Goal: Task Accomplishment & Management: Use online tool/utility

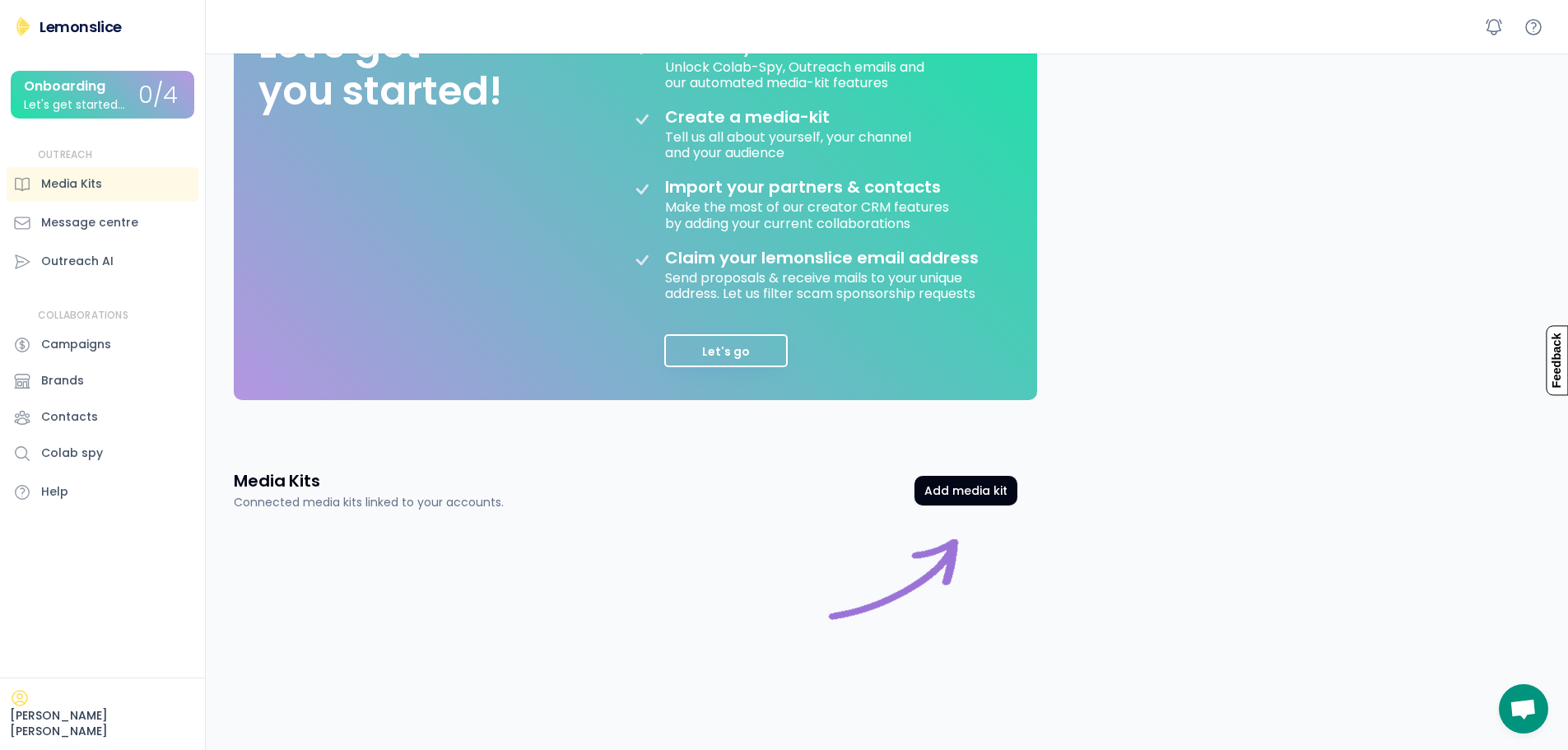
scroll to position [164, 0]
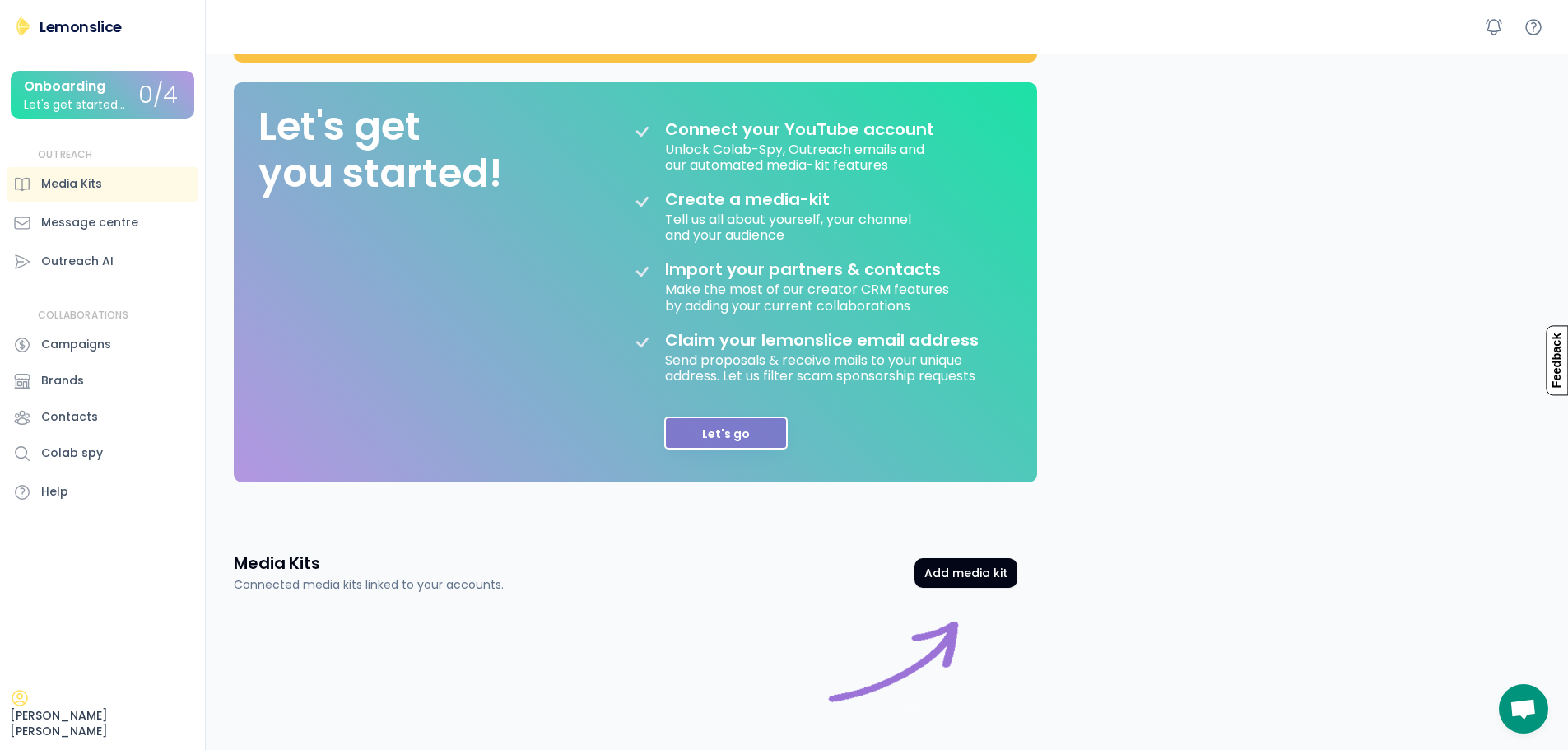
click at [749, 432] on button "Let's go" at bounding box center [725, 432] width 124 height 33
click at [749, 432] on div "Hello, Dr.Lopez 👋 Great to see you back again Lemonslice Studio Create expressi…" at bounding box center [891, 382] width 1354 height 988
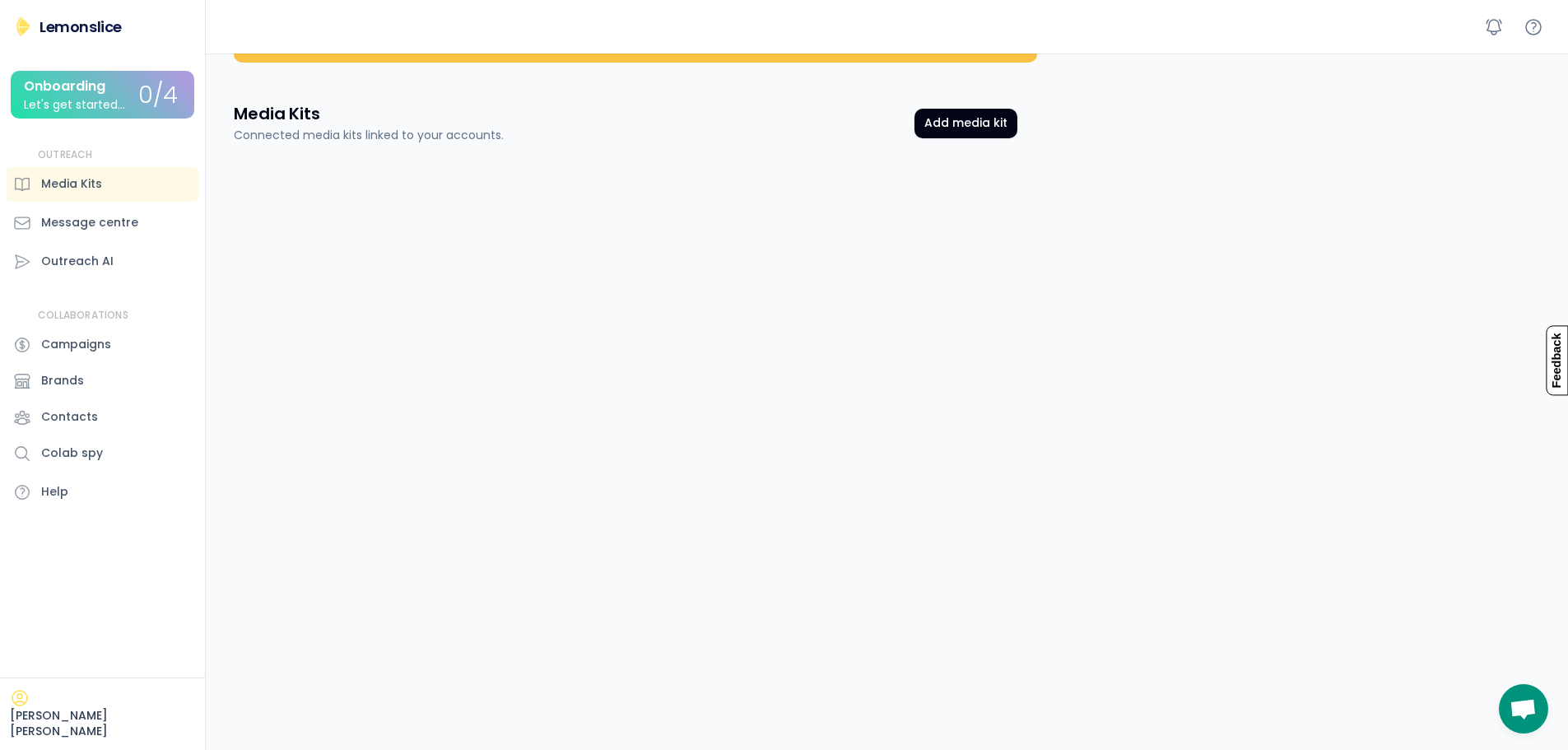
scroll to position [0, 0]
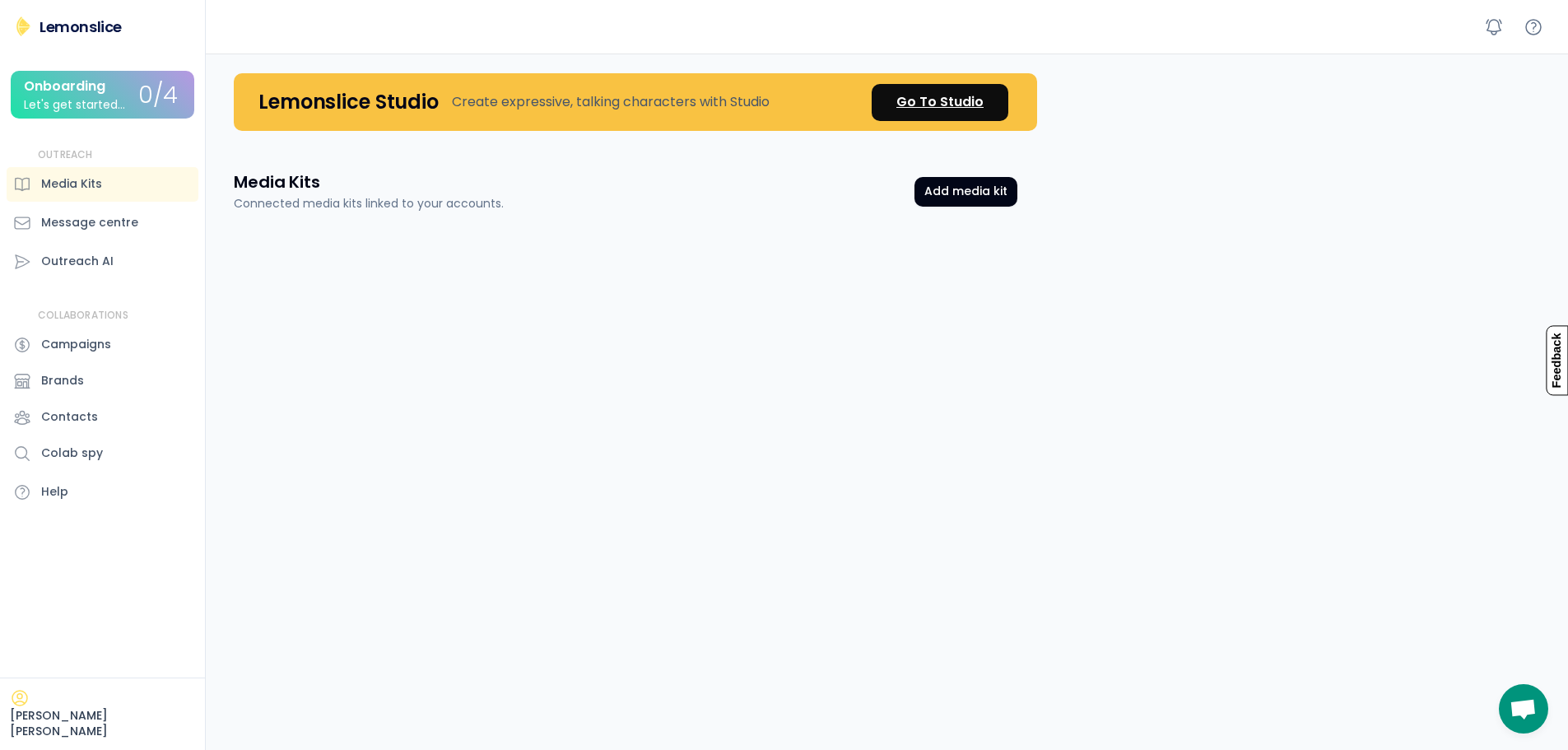
click at [944, 100] on div "Go To Studio" at bounding box center [940, 101] width 87 height 20
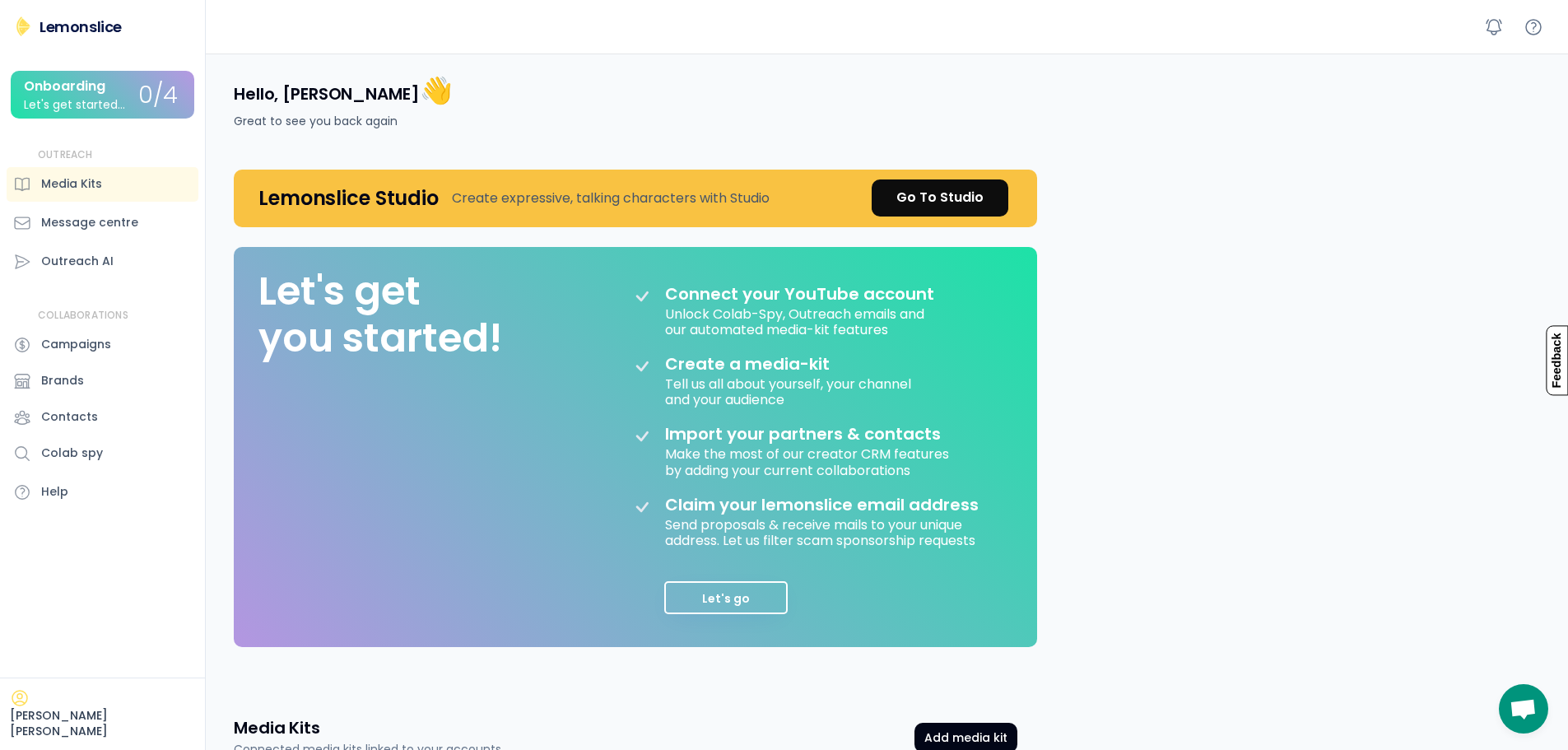
scroll to position [97, 0]
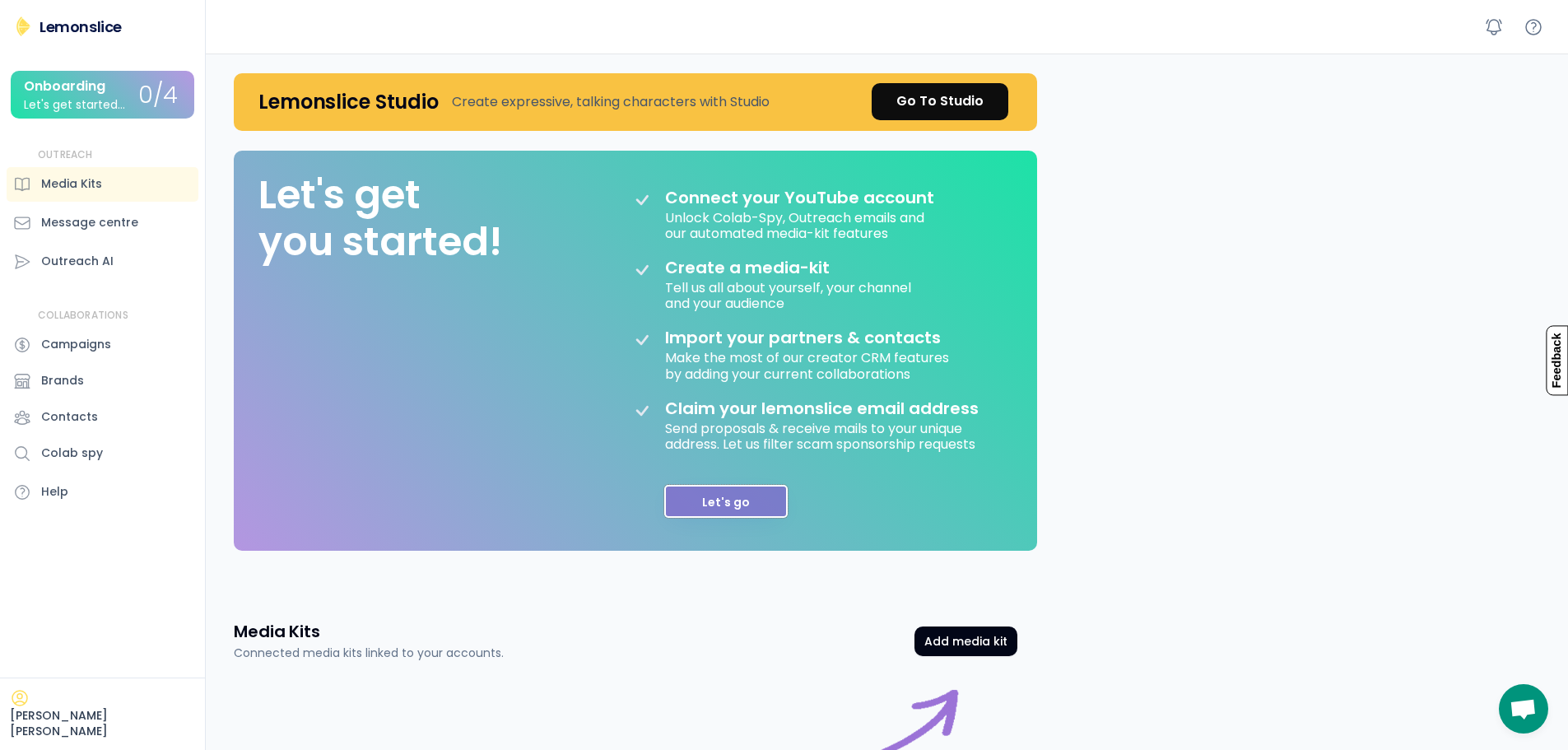
click at [745, 493] on button "Let's go" at bounding box center [725, 501] width 124 height 33
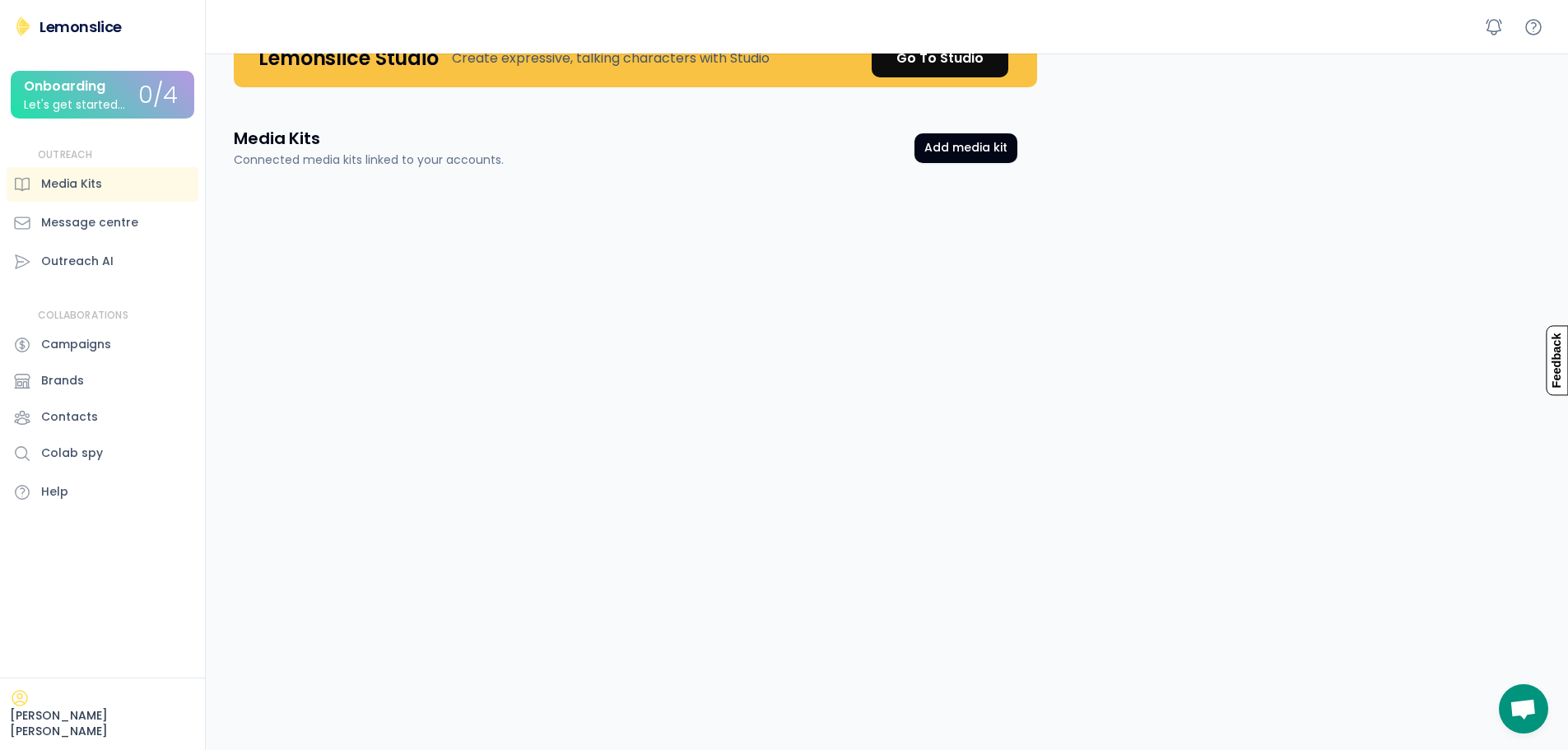
scroll to position [0, 0]
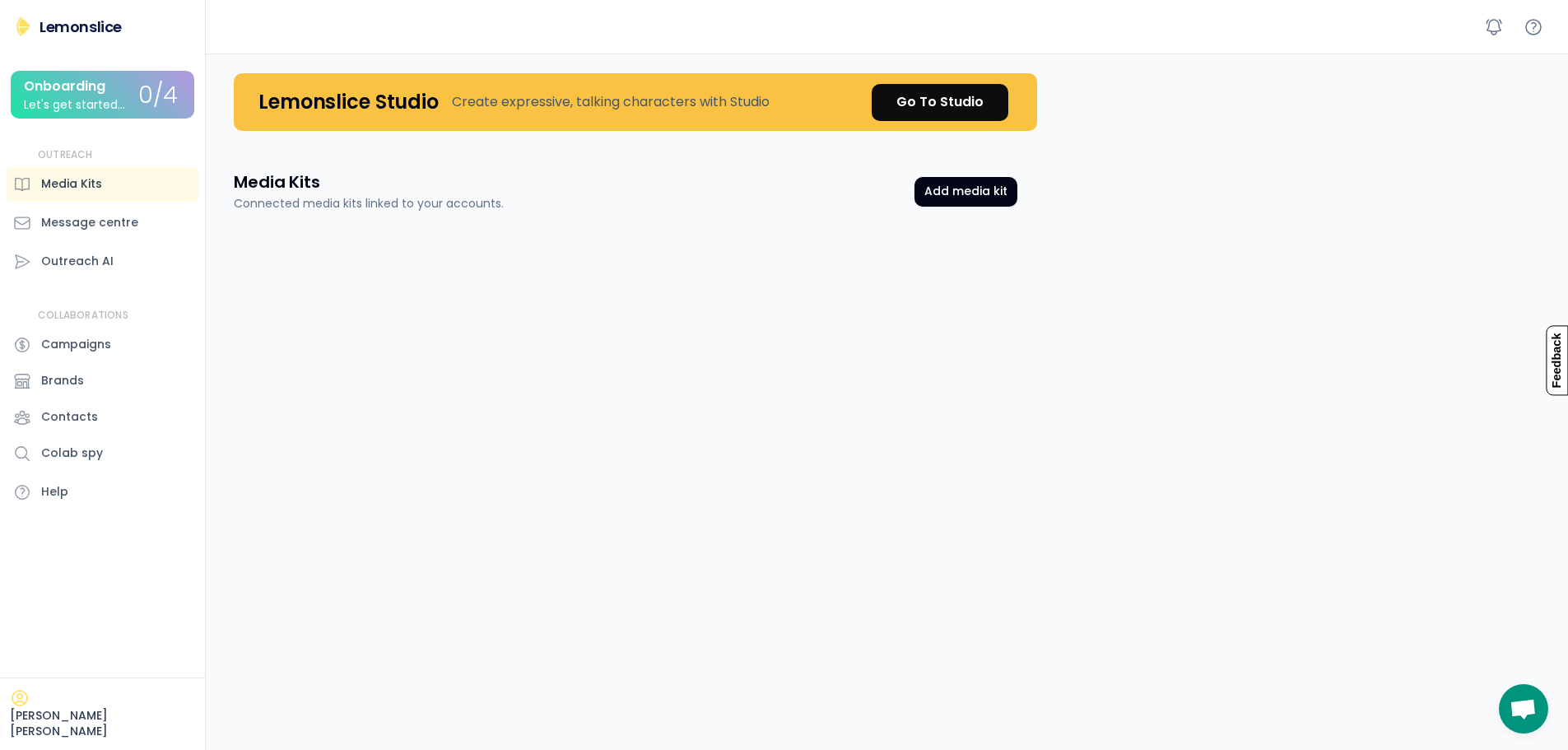
click at [86, 179] on div "Media Kits" at bounding box center [72, 184] width 61 height 18
click at [138, 89] on div "0/4" at bounding box center [158, 96] width 40 height 25
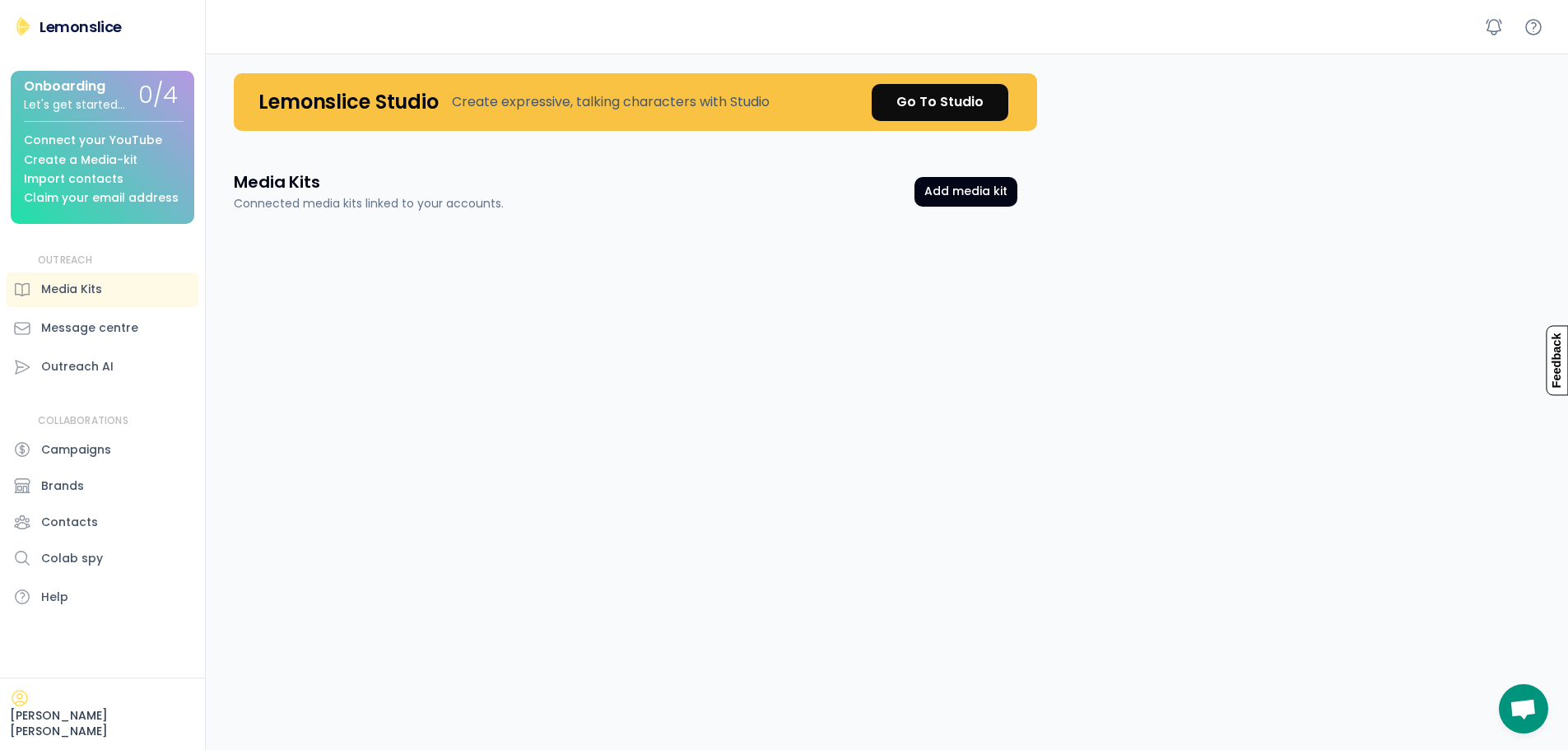
click at [114, 155] on div "Create a Media-kit" at bounding box center [81, 160] width 113 height 12
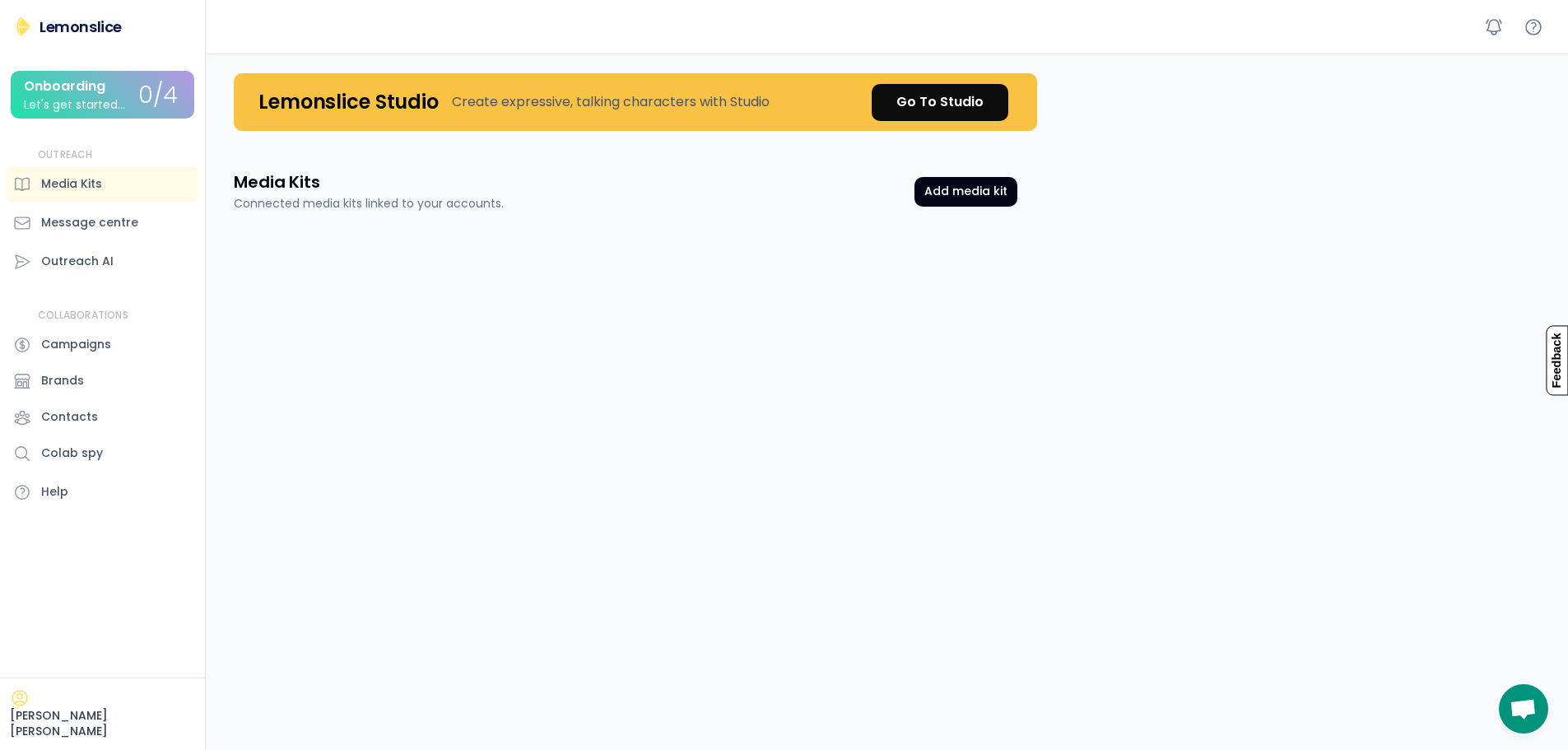
click at [127, 97] on div "Onboarding Let's get started..." at bounding box center [81, 95] width 114 height 33
click at [134, 90] on div "Onboarding Let's get started..." at bounding box center [81, 95] width 114 height 33
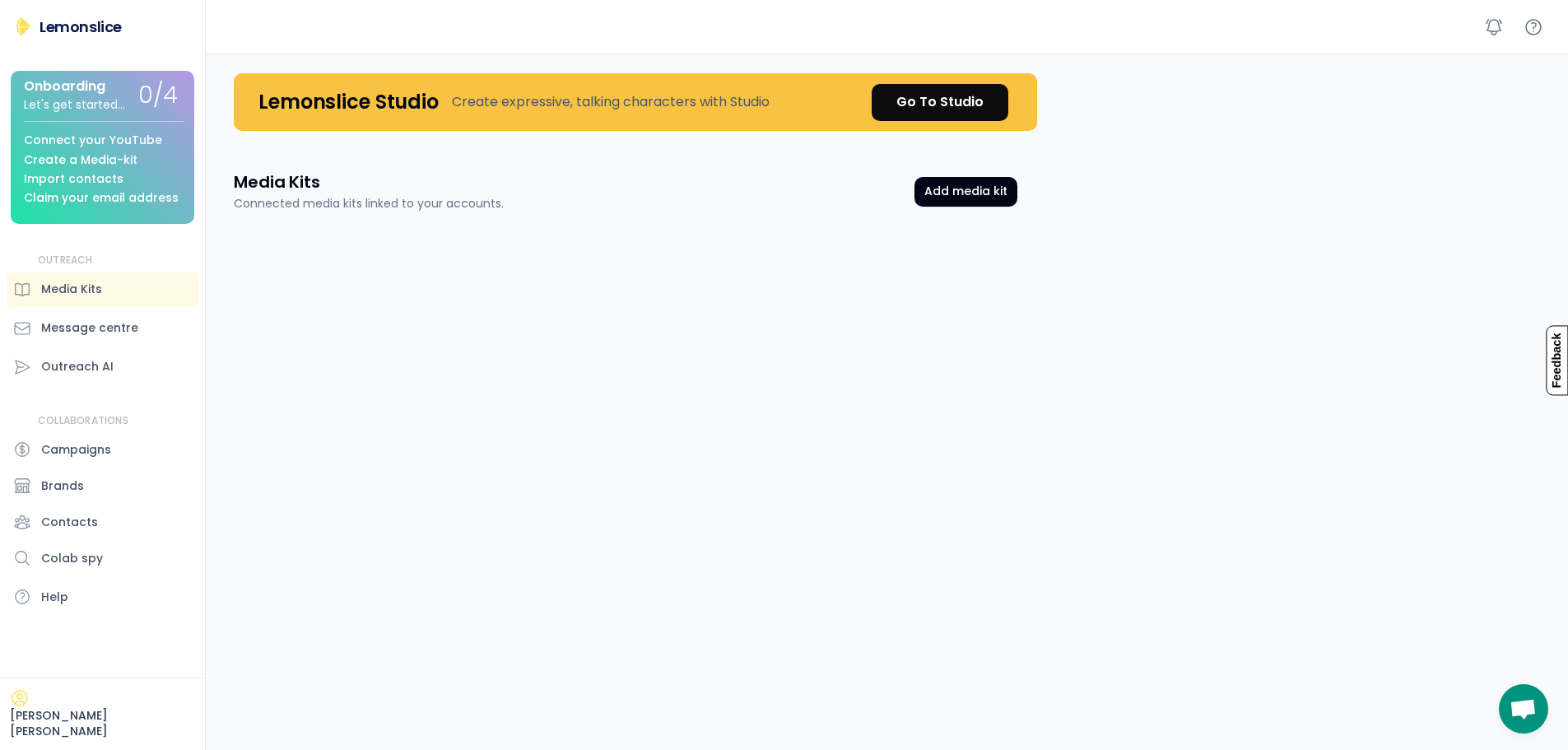
click at [25, 25] on img at bounding box center [22, 26] width 20 height 20
click at [960, 193] on button "Add media kit" at bounding box center [966, 192] width 103 height 30
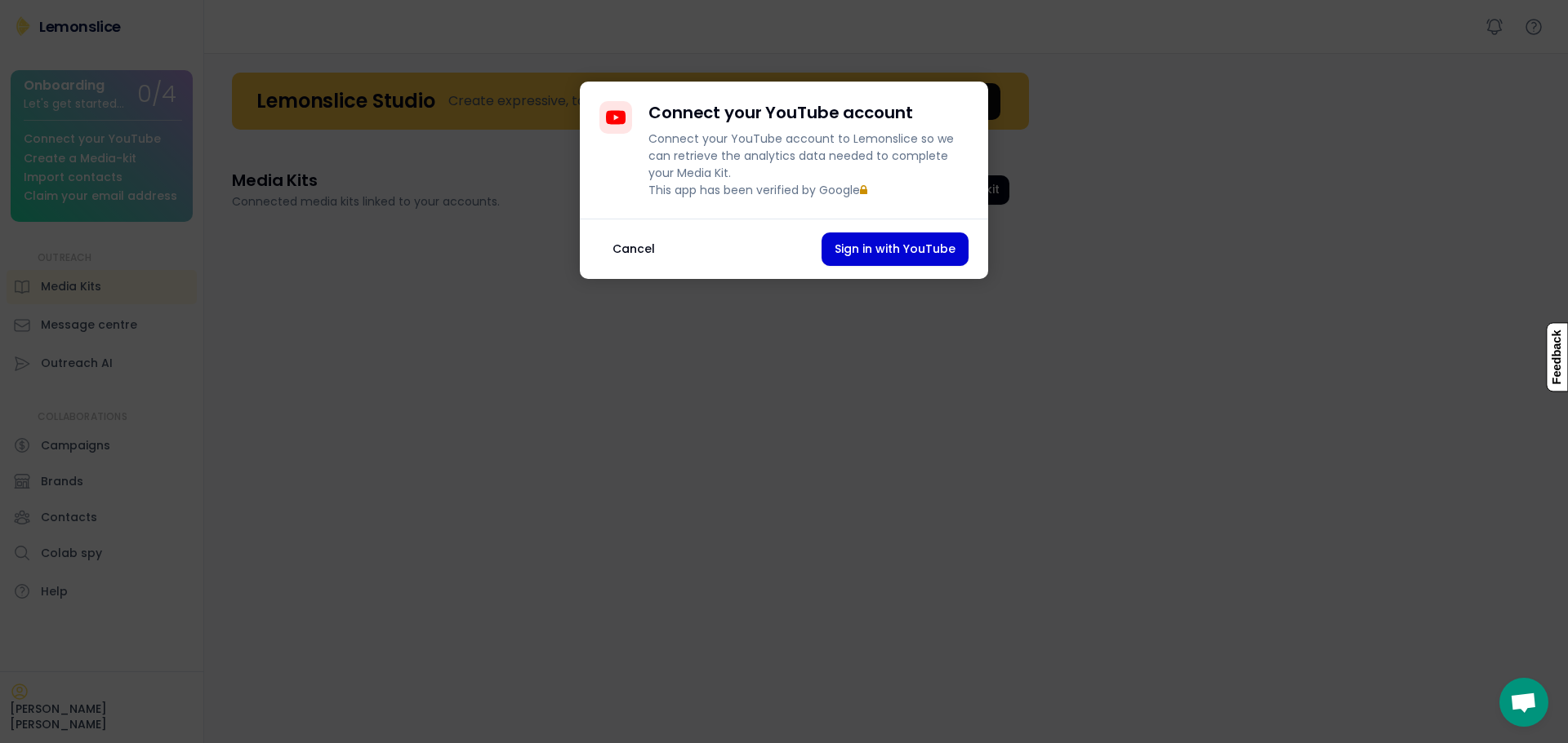
click at [623, 266] on button "Cancel" at bounding box center [633, 250] width 68 height 33
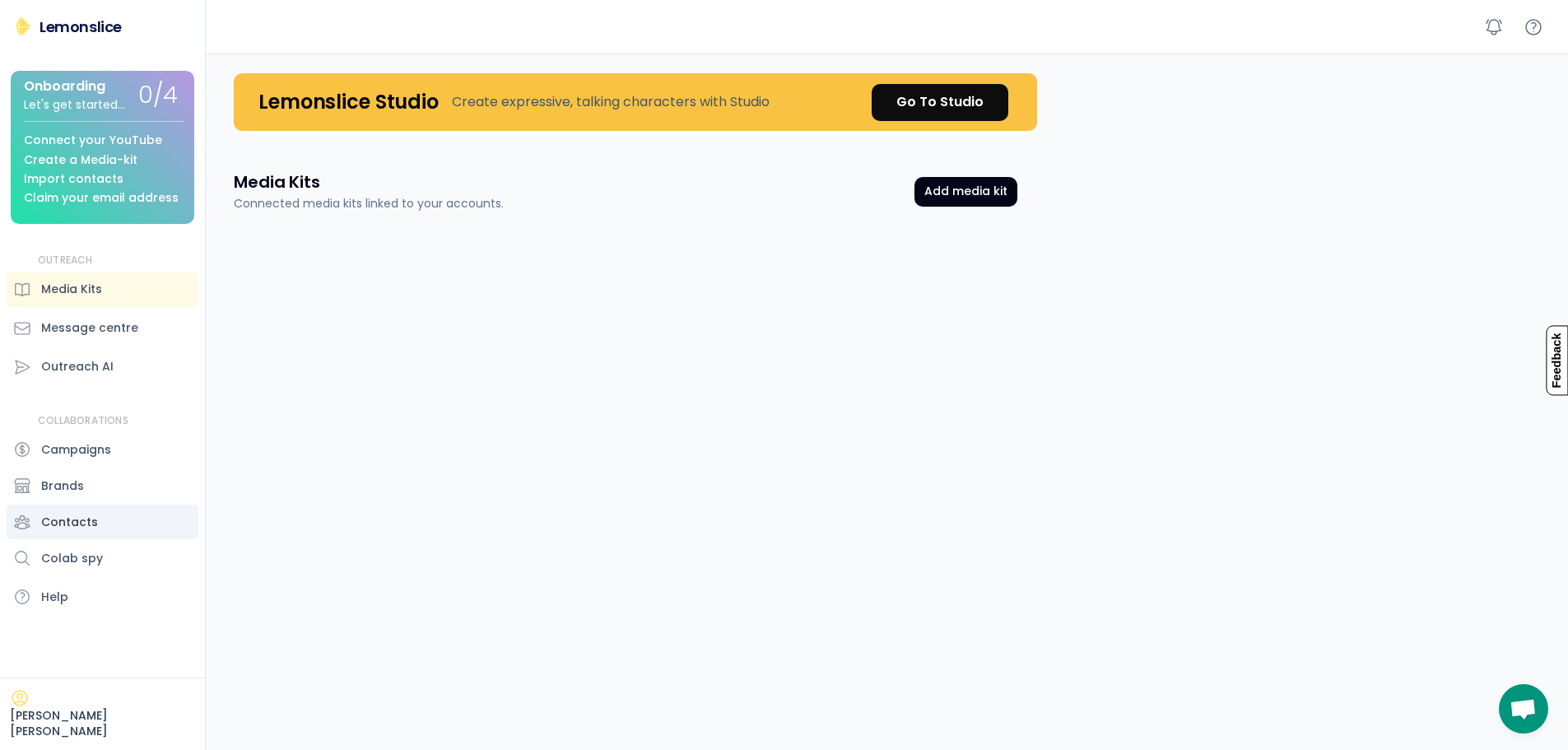
click at [72, 519] on div "Contacts" at bounding box center [69, 522] width 57 height 18
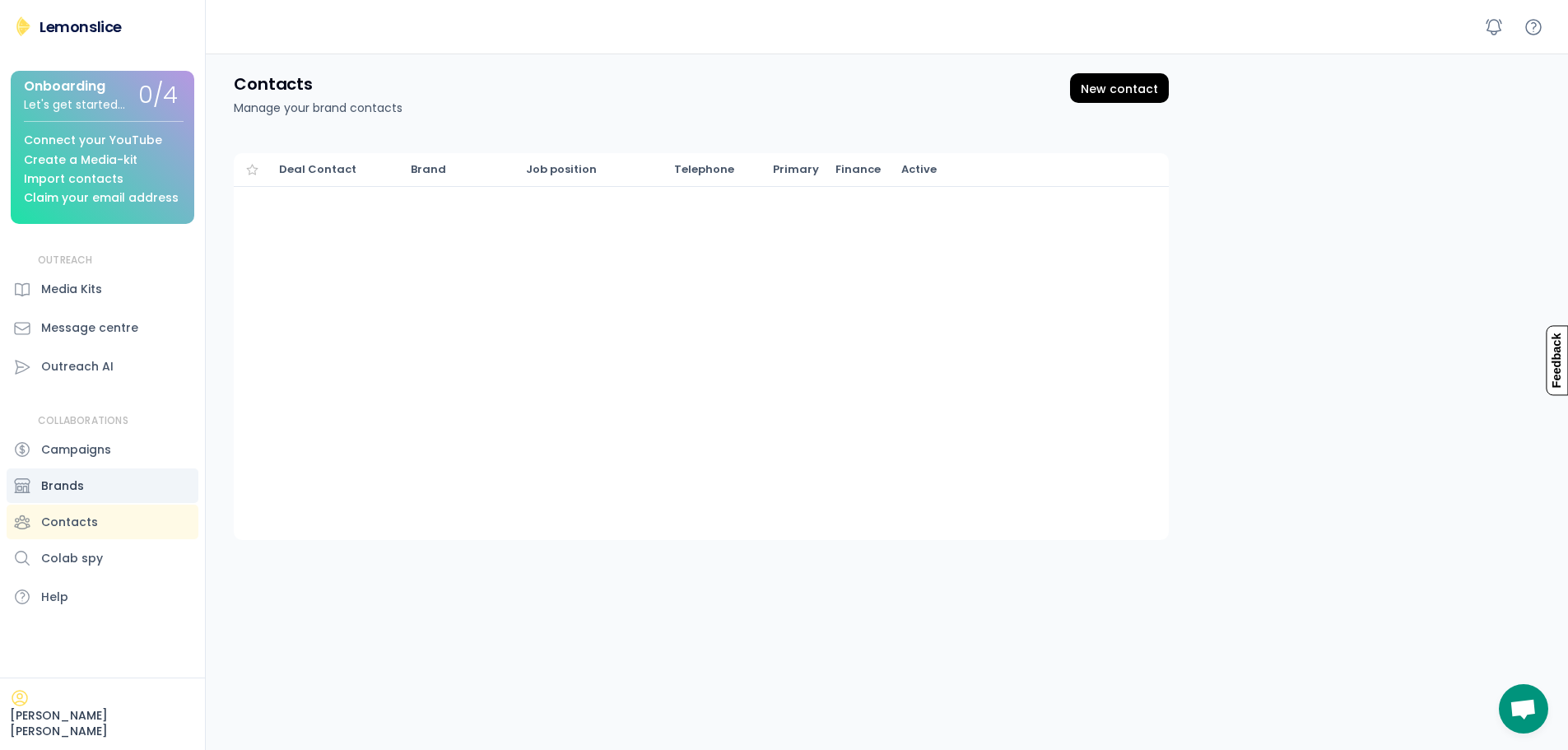
click at [72, 483] on div "Brands" at bounding box center [62, 486] width 43 height 18
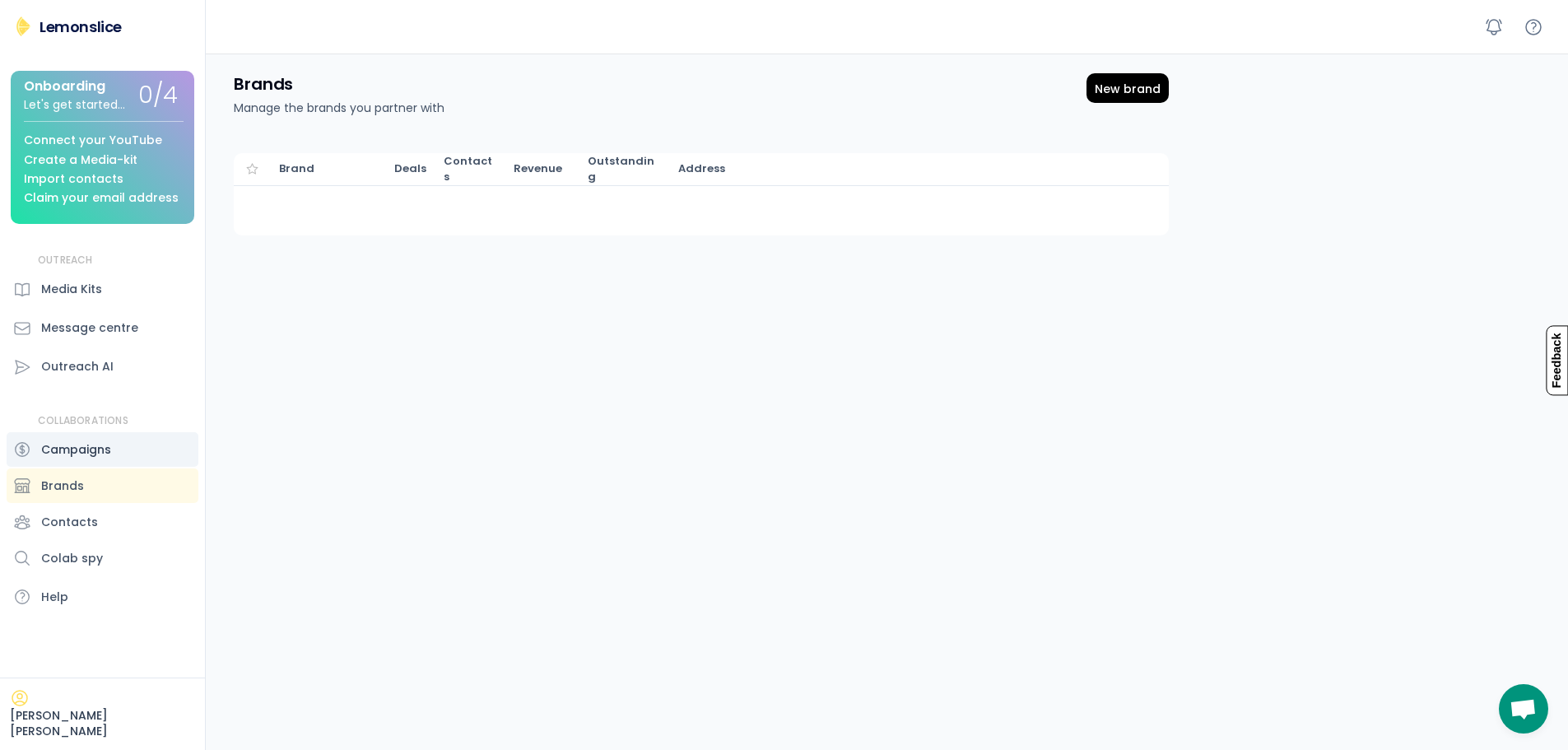
click at [73, 447] on div "Campaigns" at bounding box center [75, 450] width 70 height 18
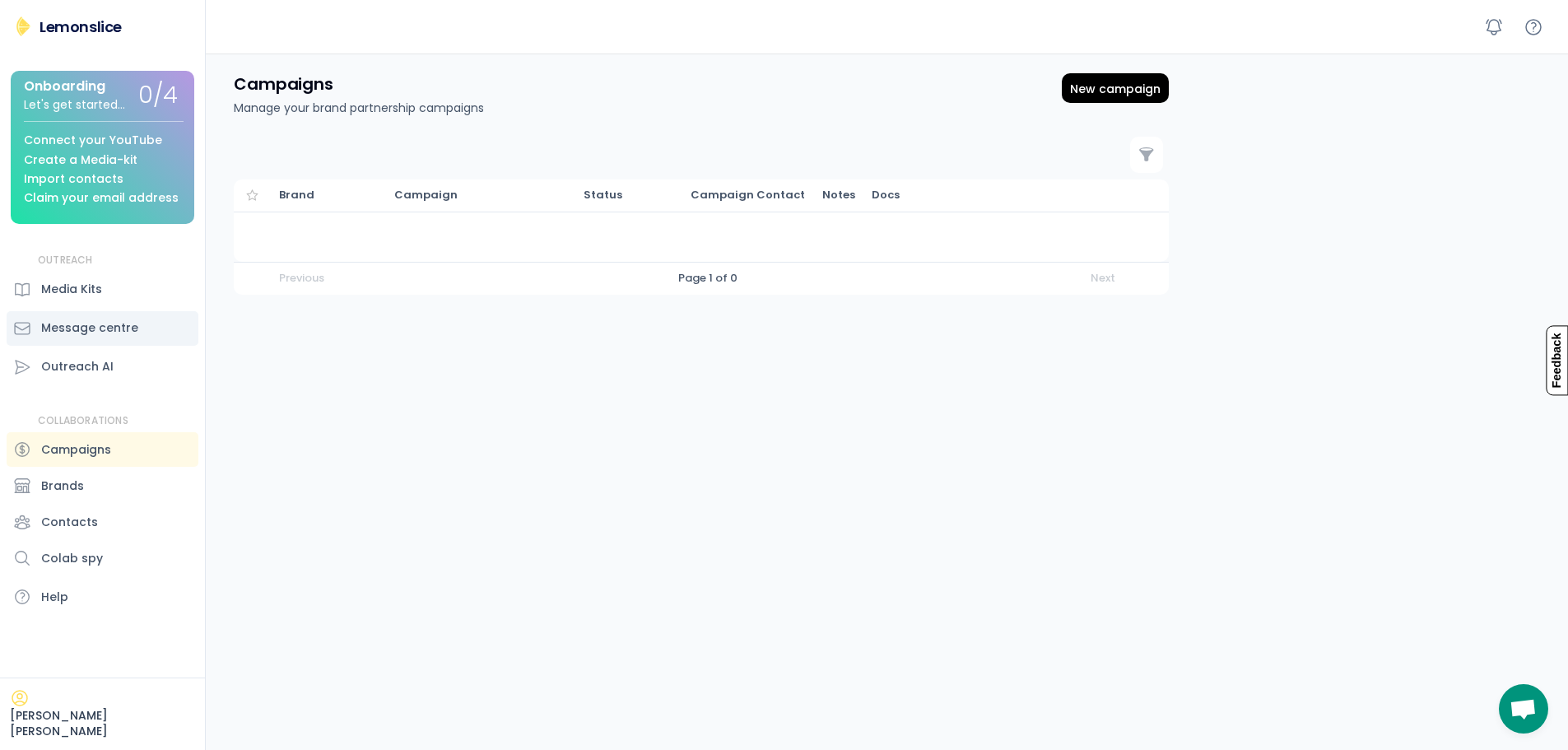
click at [86, 325] on div "Message centre" at bounding box center [89, 328] width 98 height 18
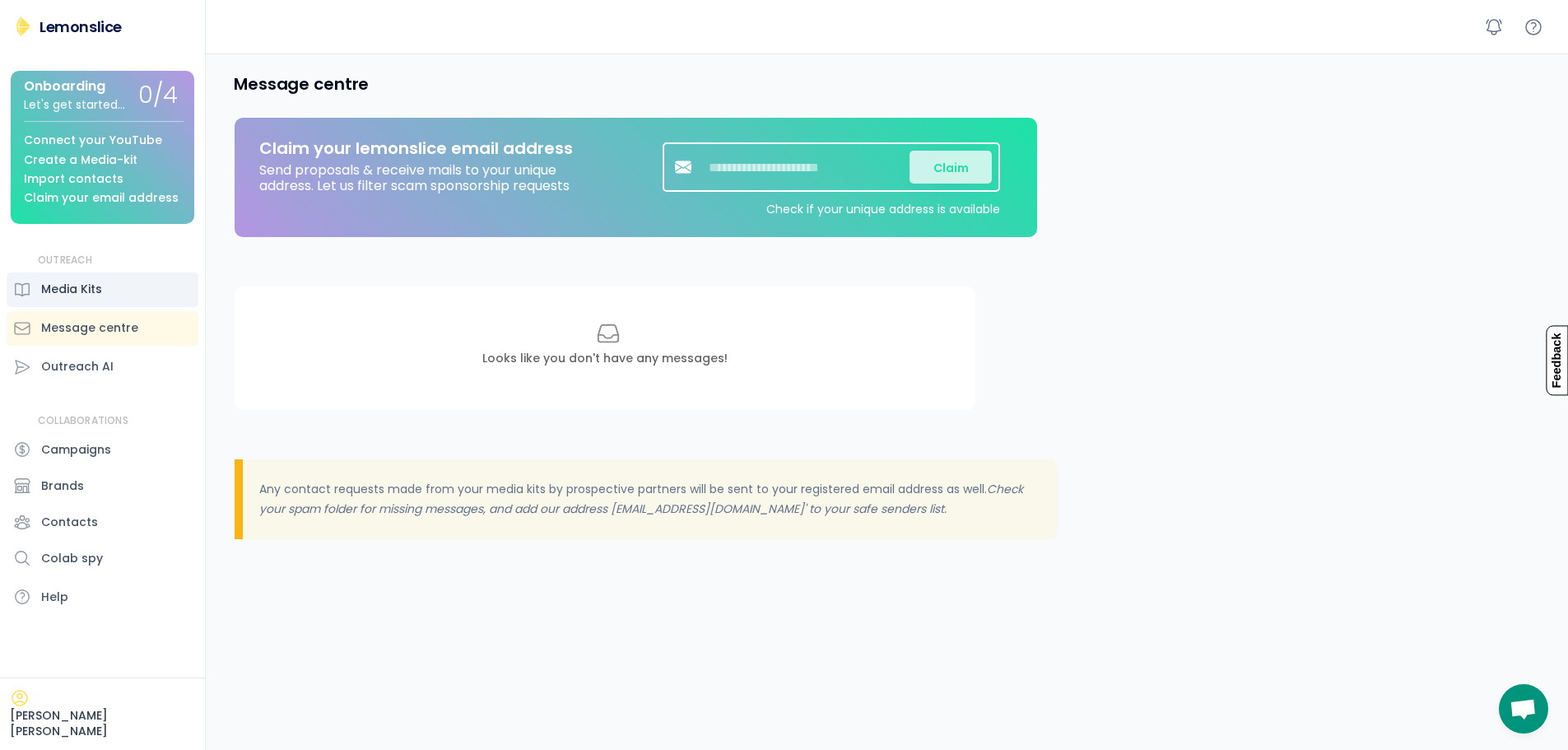
click at [78, 283] on div "Media Kits" at bounding box center [72, 289] width 61 height 18
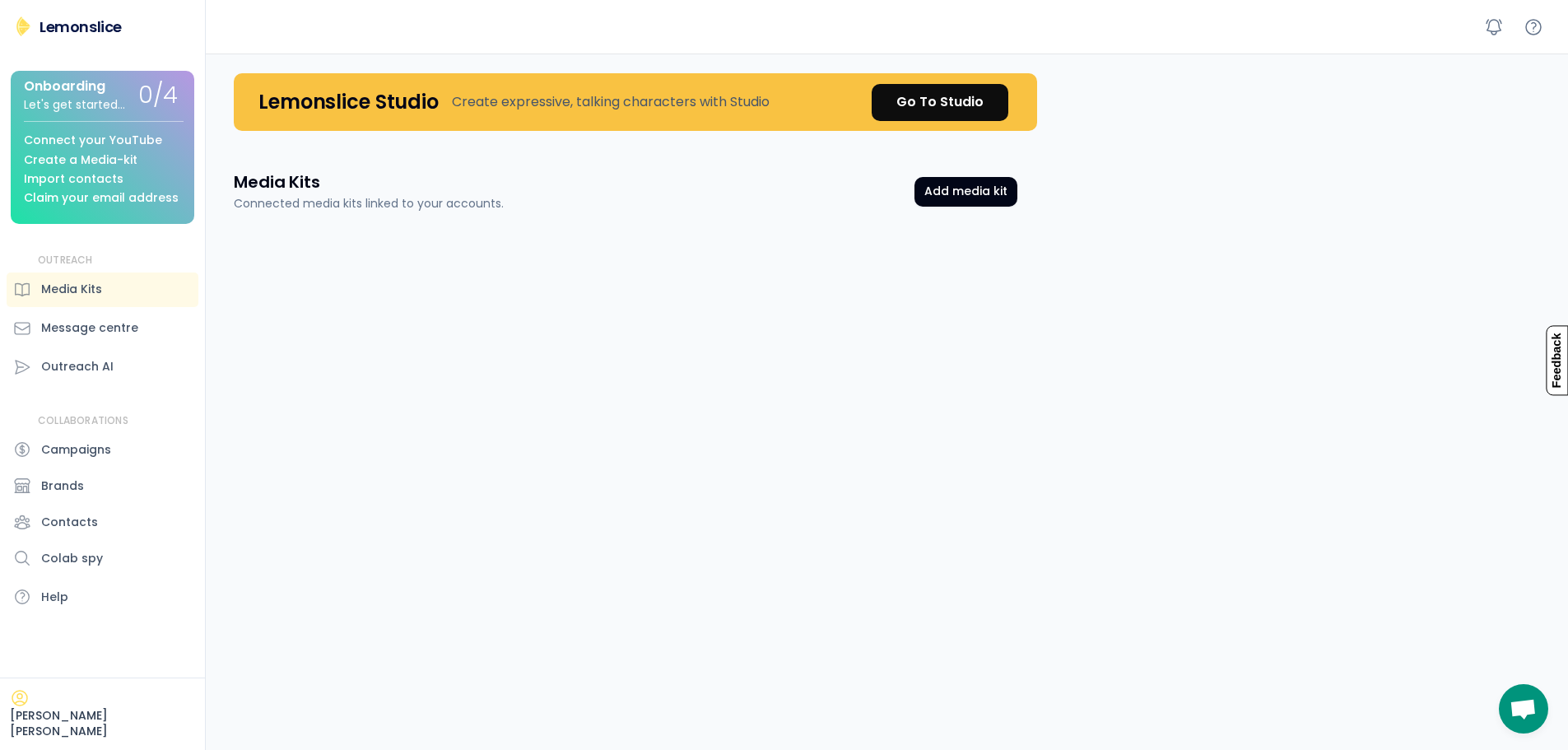
click at [92, 166] on div "Create a Media-kit" at bounding box center [81, 160] width 113 height 12
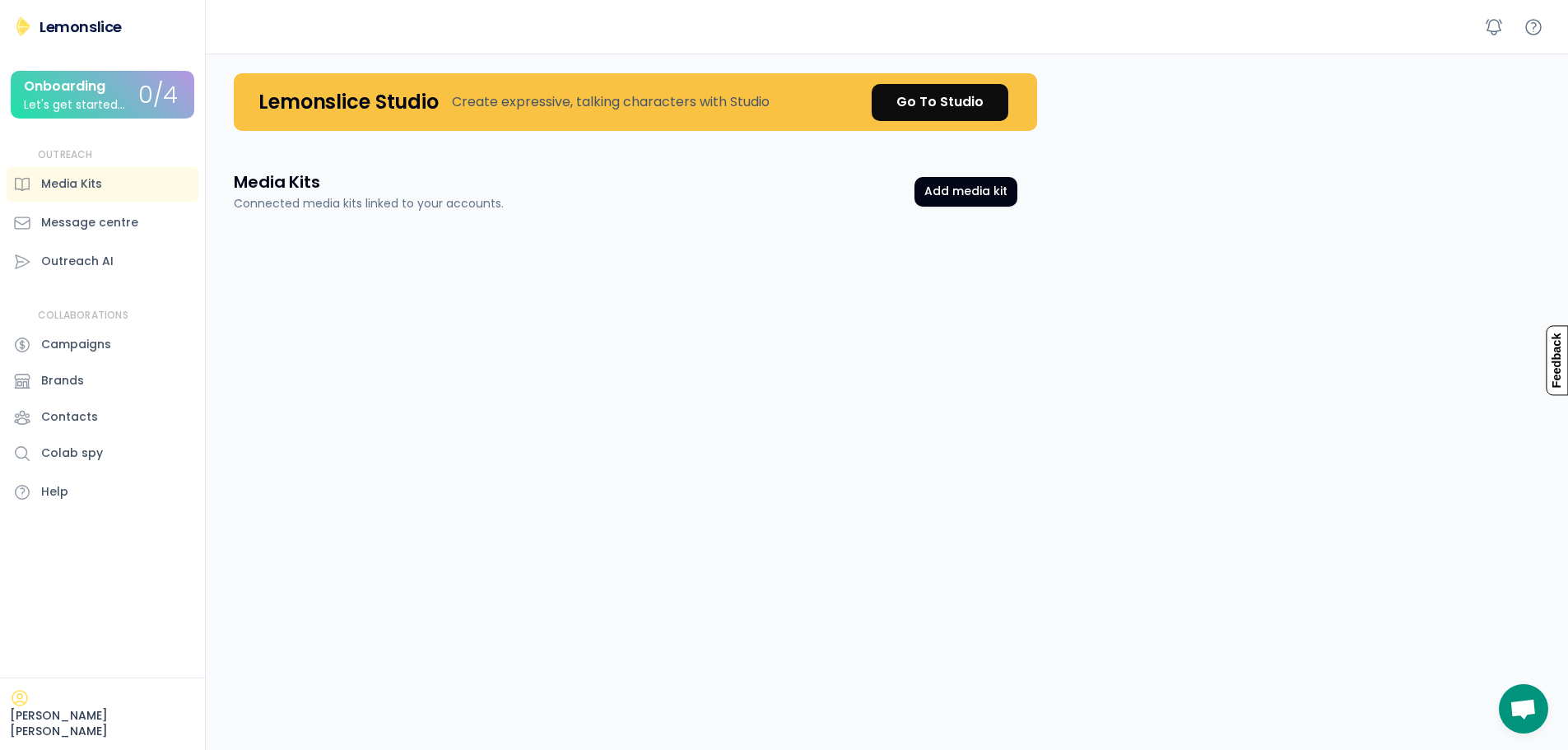
click at [127, 89] on div "Onboarding Let's get started..." at bounding box center [81, 95] width 114 height 33
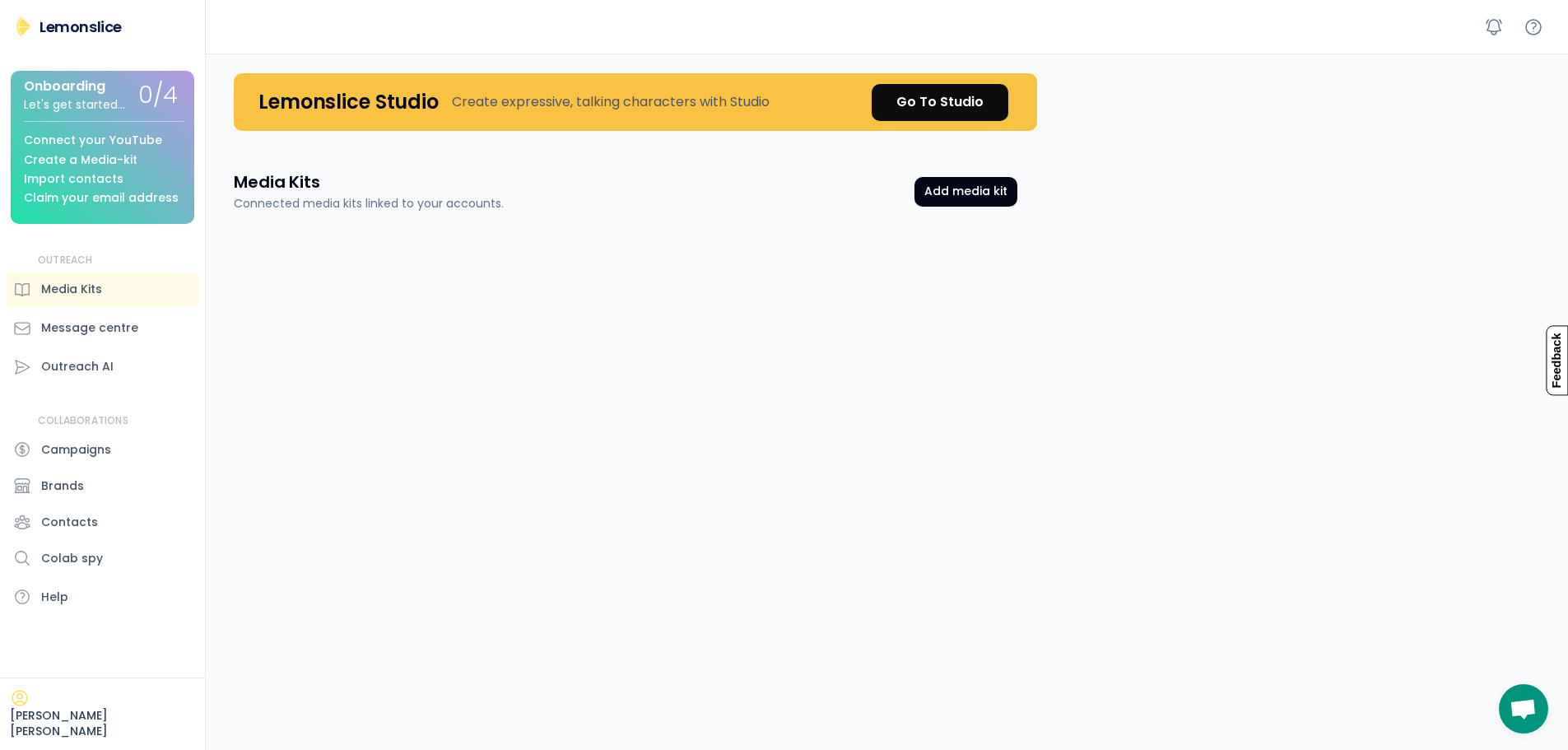
click at [126, 155] on div "Create a Media-kit" at bounding box center [81, 160] width 113 height 12
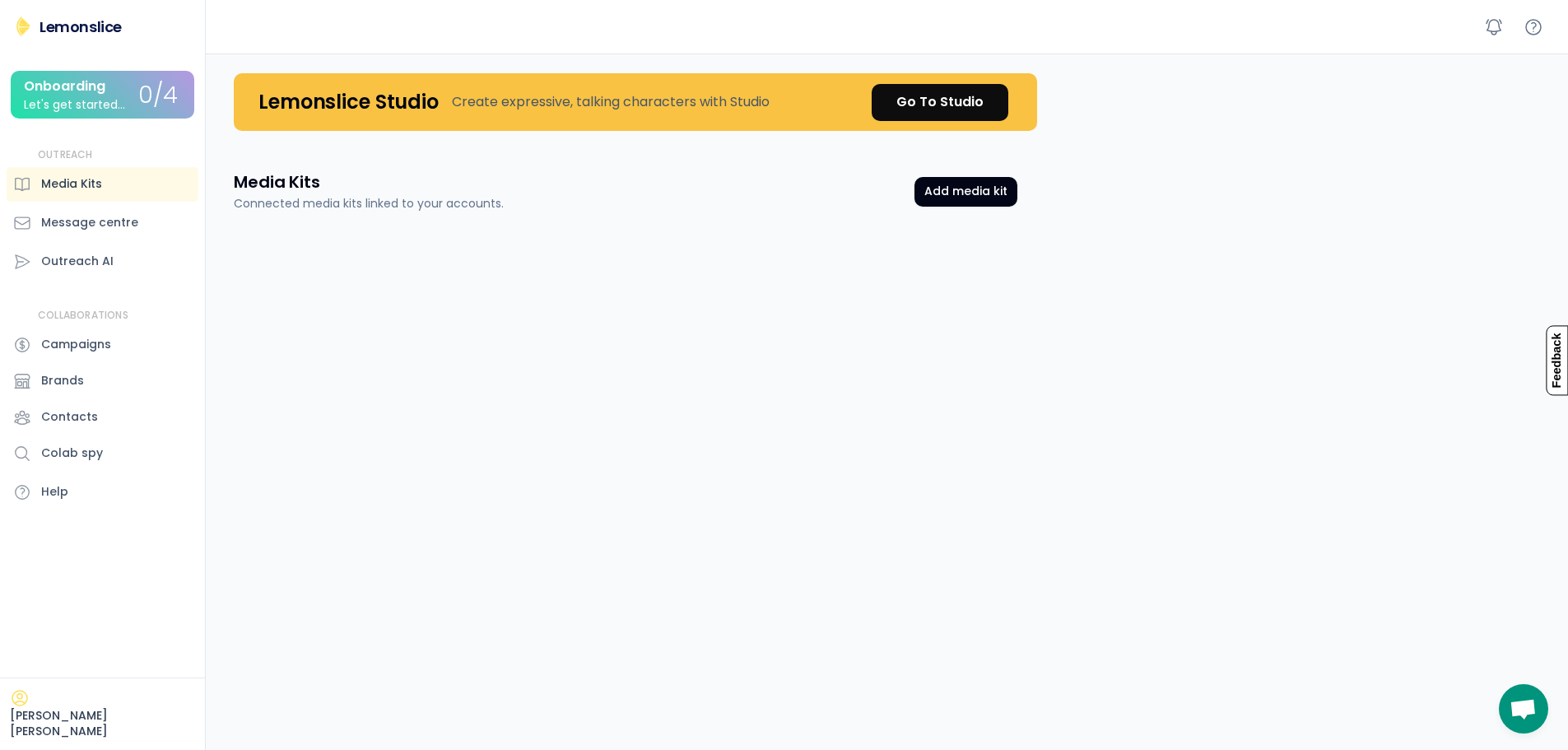
click at [77, 182] on div "Media Kits" at bounding box center [72, 184] width 61 height 18
click at [937, 100] on div "Go To Studio" at bounding box center [940, 101] width 87 height 20
click at [1495, 28] on icon at bounding box center [1494, 27] width 20 height 20
click at [1493, 25] on icon at bounding box center [1494, 27] width 20 height 20
click at [1537, 24] on icon at bounding box center [1533, 27] width 20 height 20
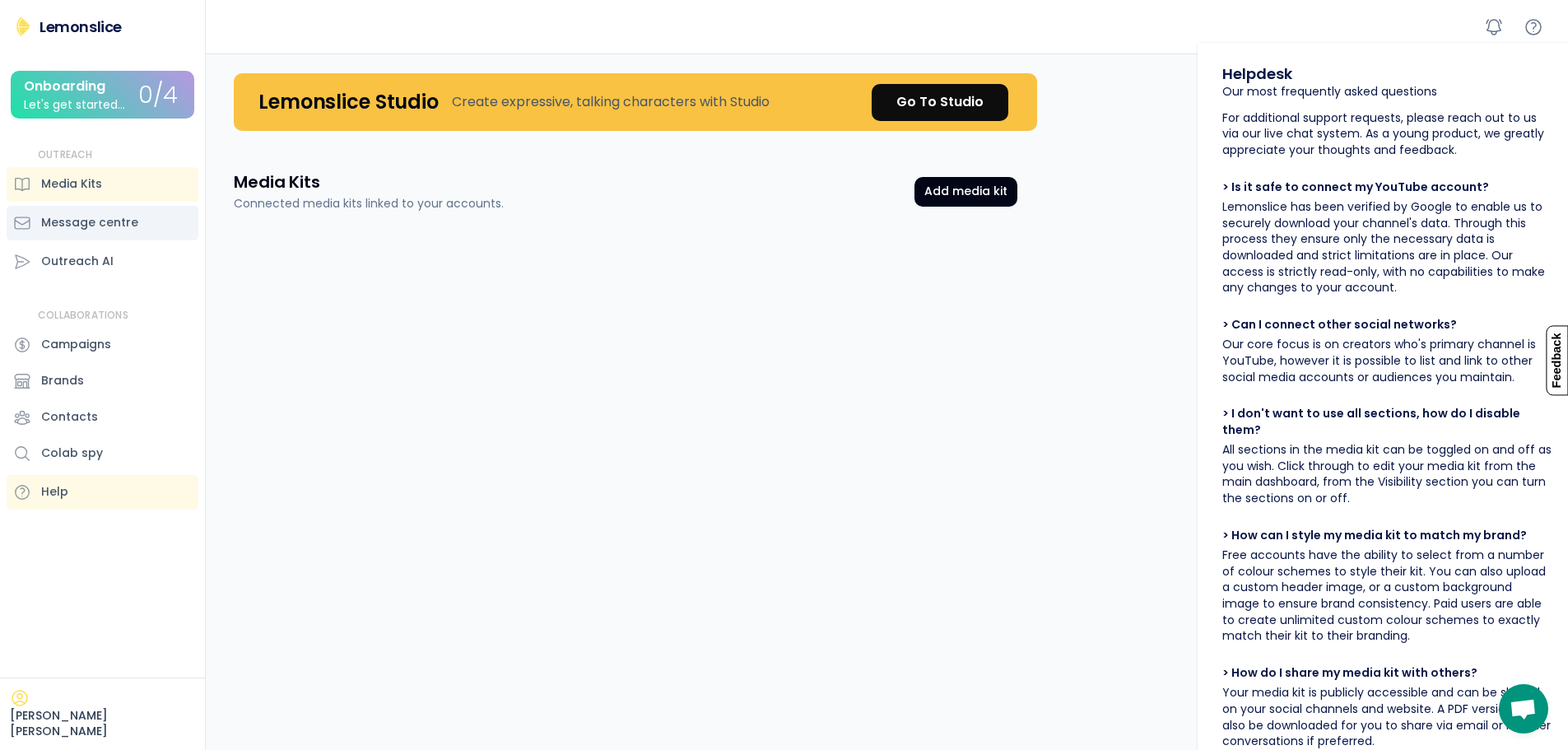
click at [82, 221] on div "Message centre" at bounding box center [89, 222] width 98 height 18
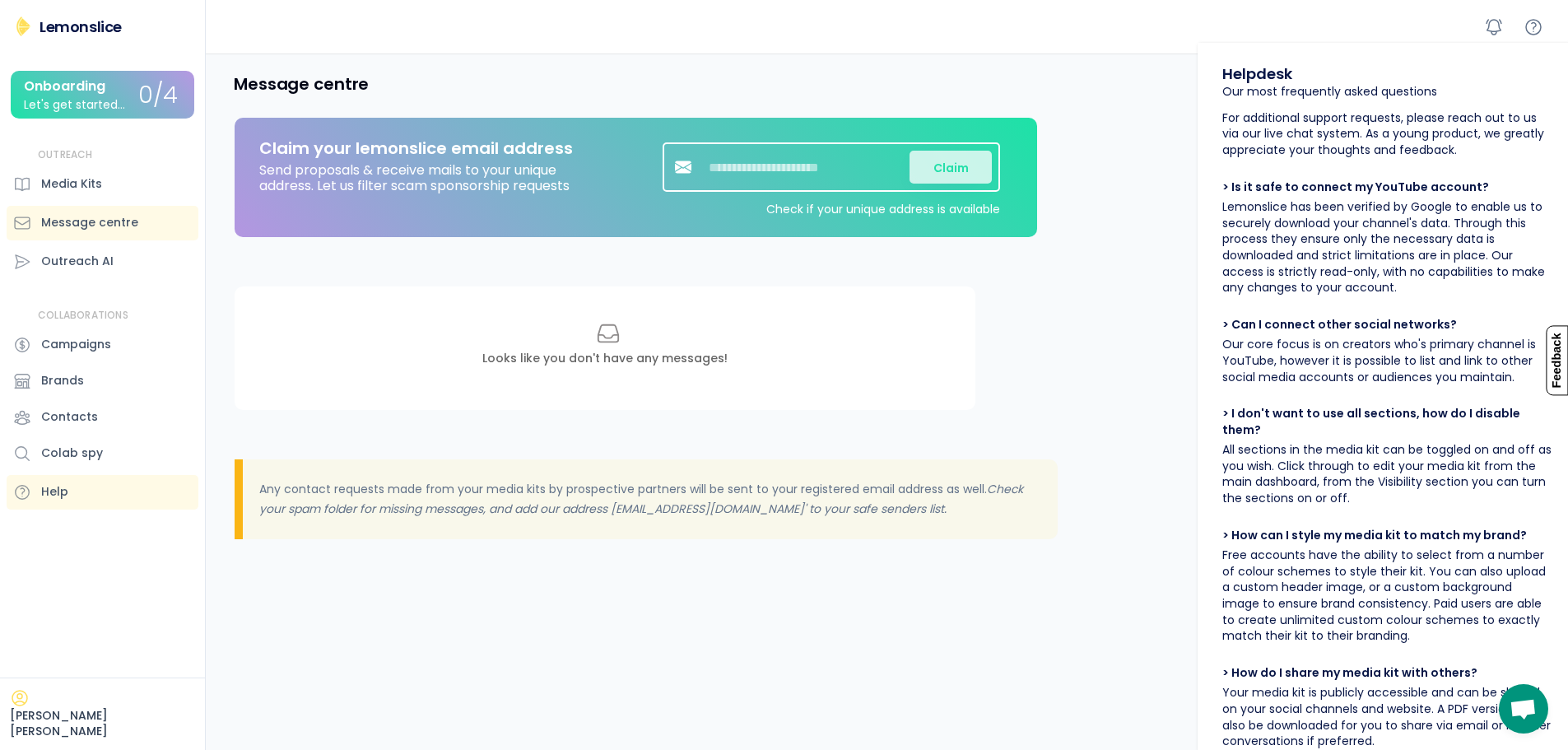
click at [738, 164] on input "input" at bounding box center [807, 166] width 206 height 33
type input "*******"
click at [959, 164] on button "Claim" at bounding box center [950, 166] width 83 height 33
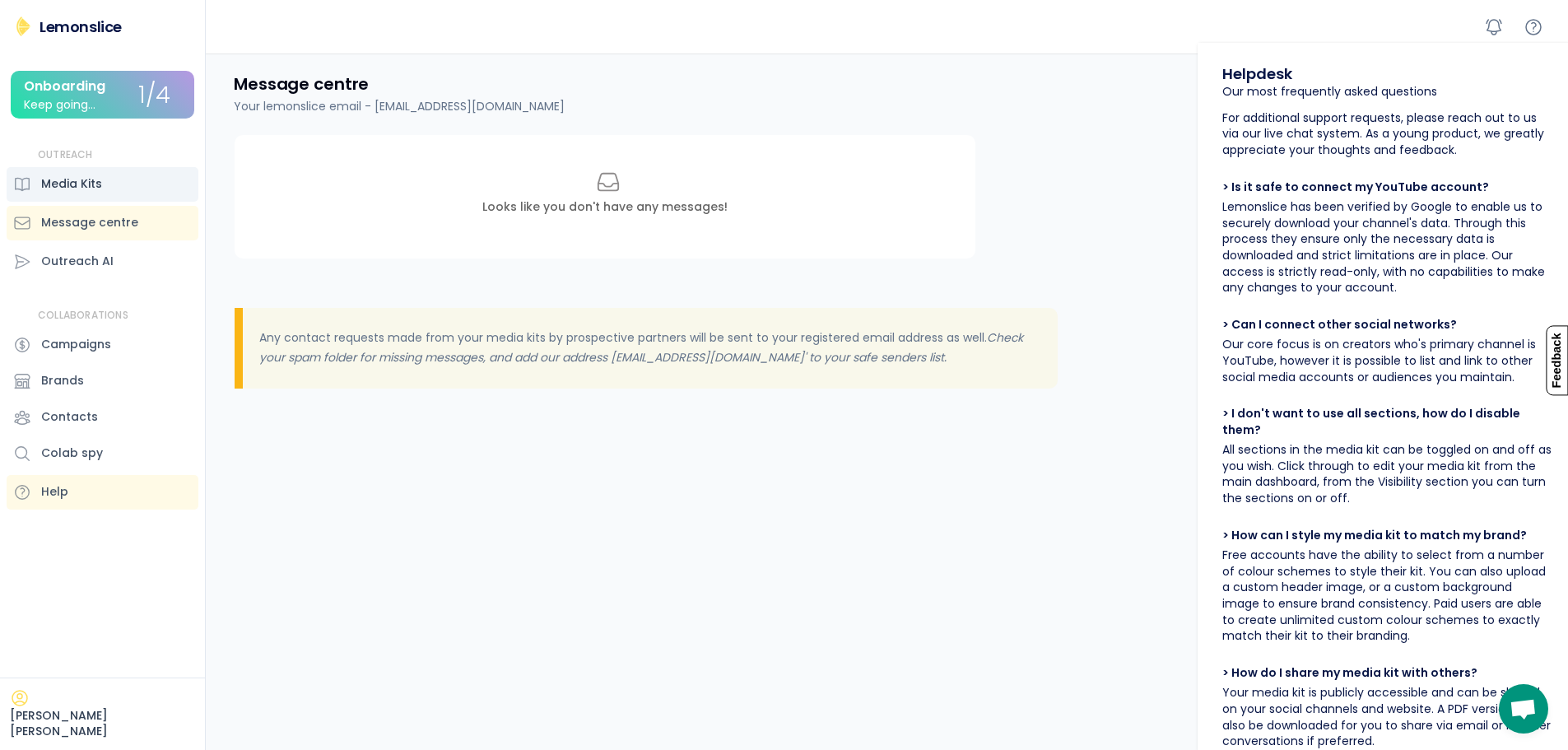
click at [76, 184] on div "Media Kits" at bounding box center [72, 184] width 61 height 18
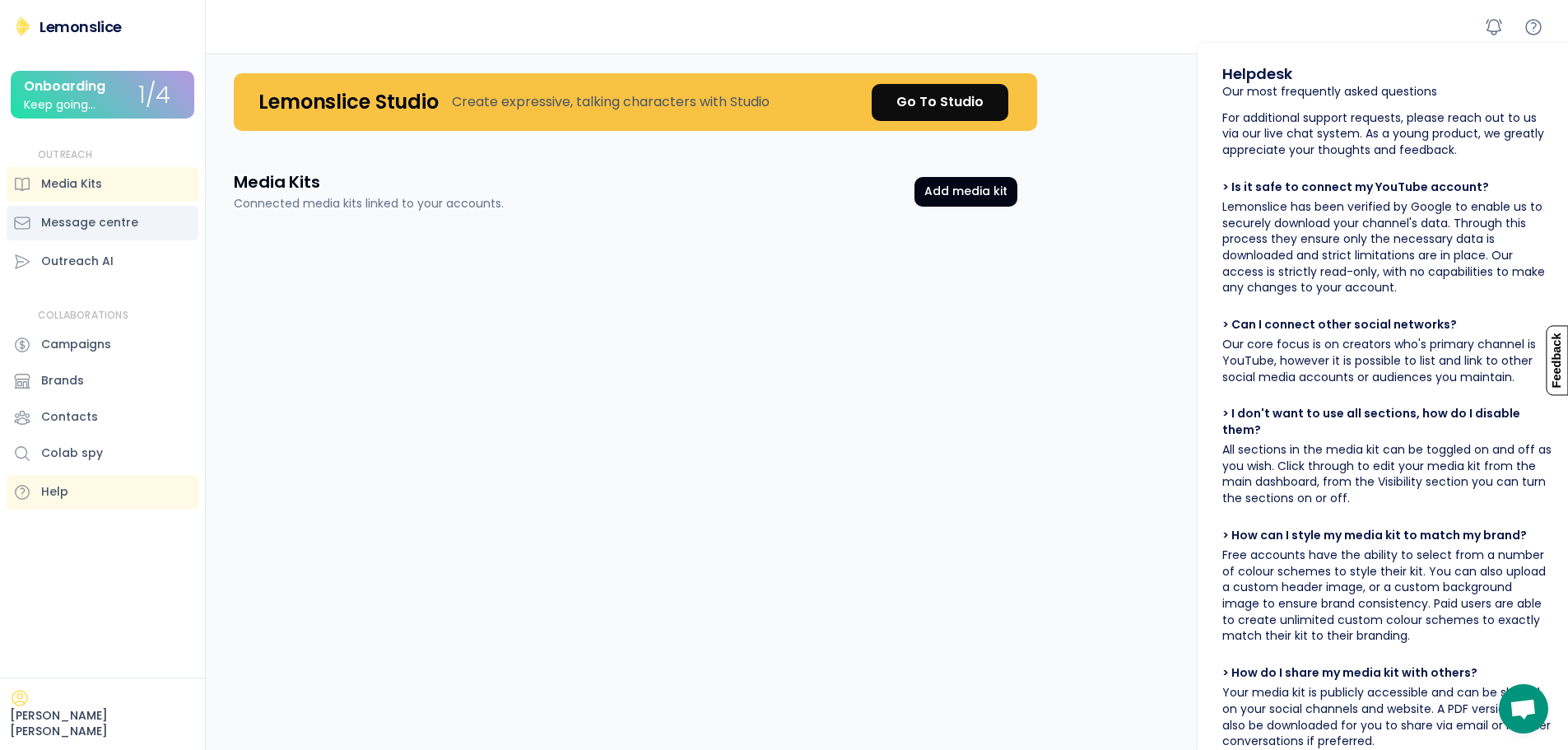
click at [85, 218] on div "Message centre" at bounding box center [89, 222] width 98 height 18
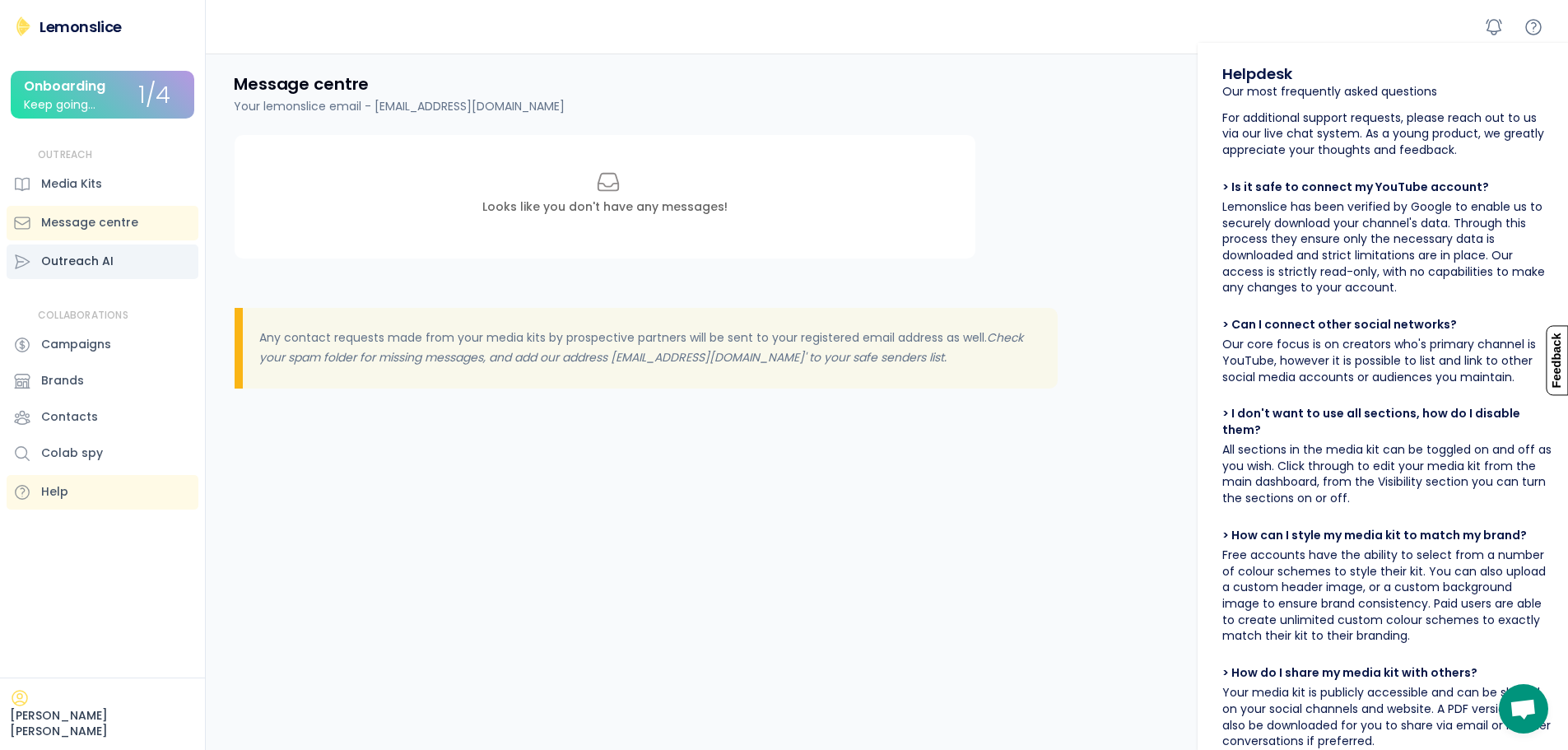
click at [76, 258] on div "Outreach AI" at bounding box center [77, 261] width 72 height 18
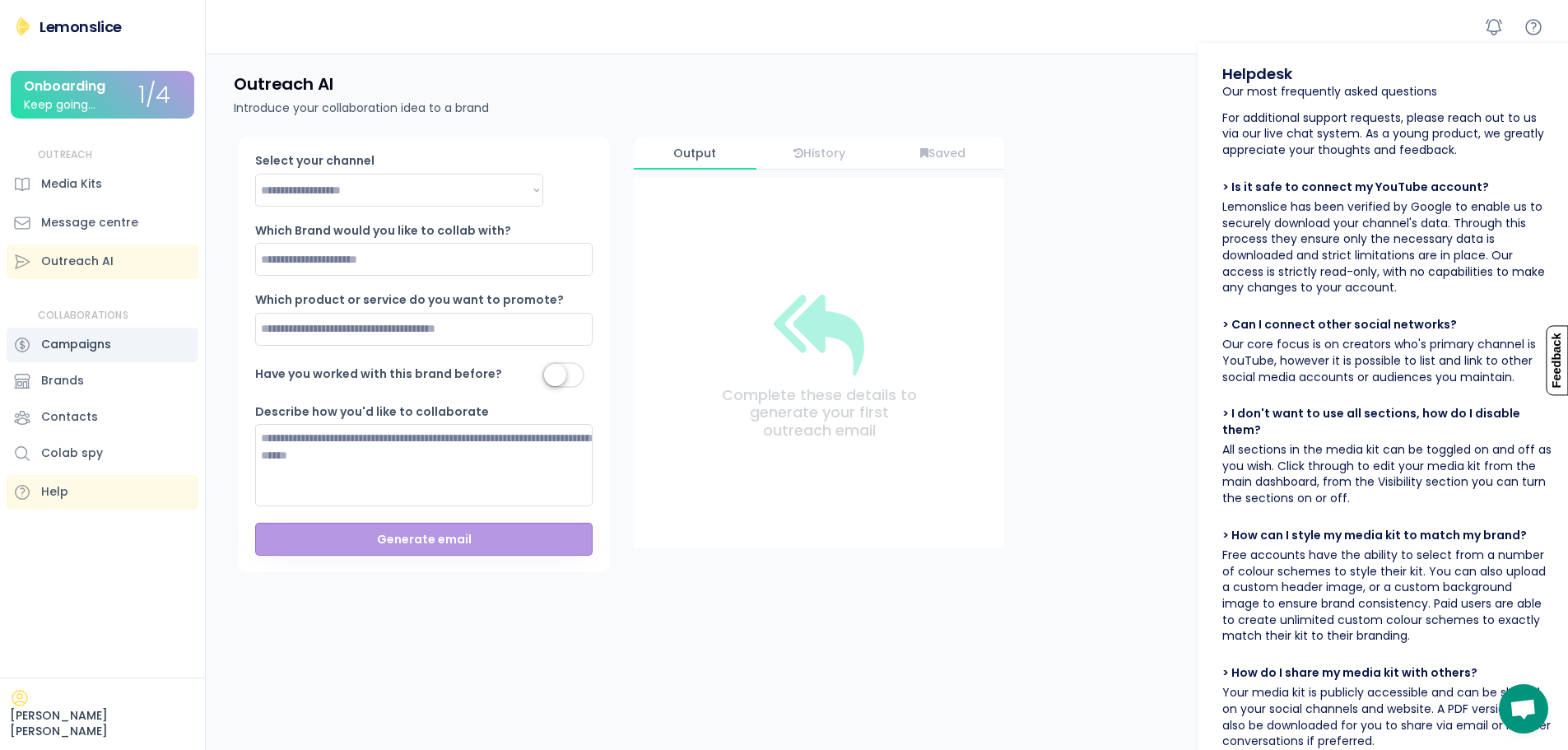
click at [90, 344] on div "Campaigns" at bounding box center [75, 345] width 70 height 18
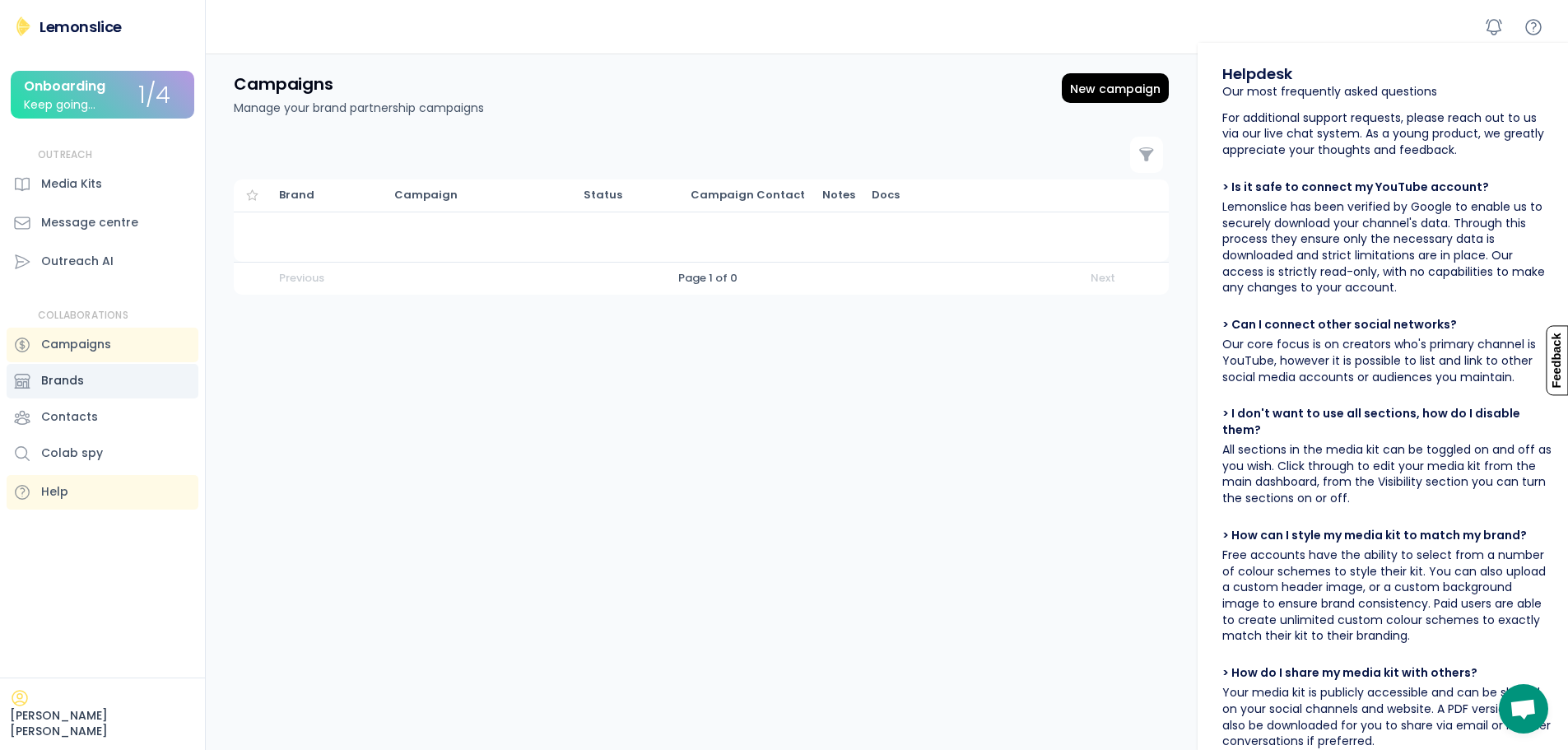
click at [76, 377] on div "Brands" at bounding box center [62, 381] width 43 height 18
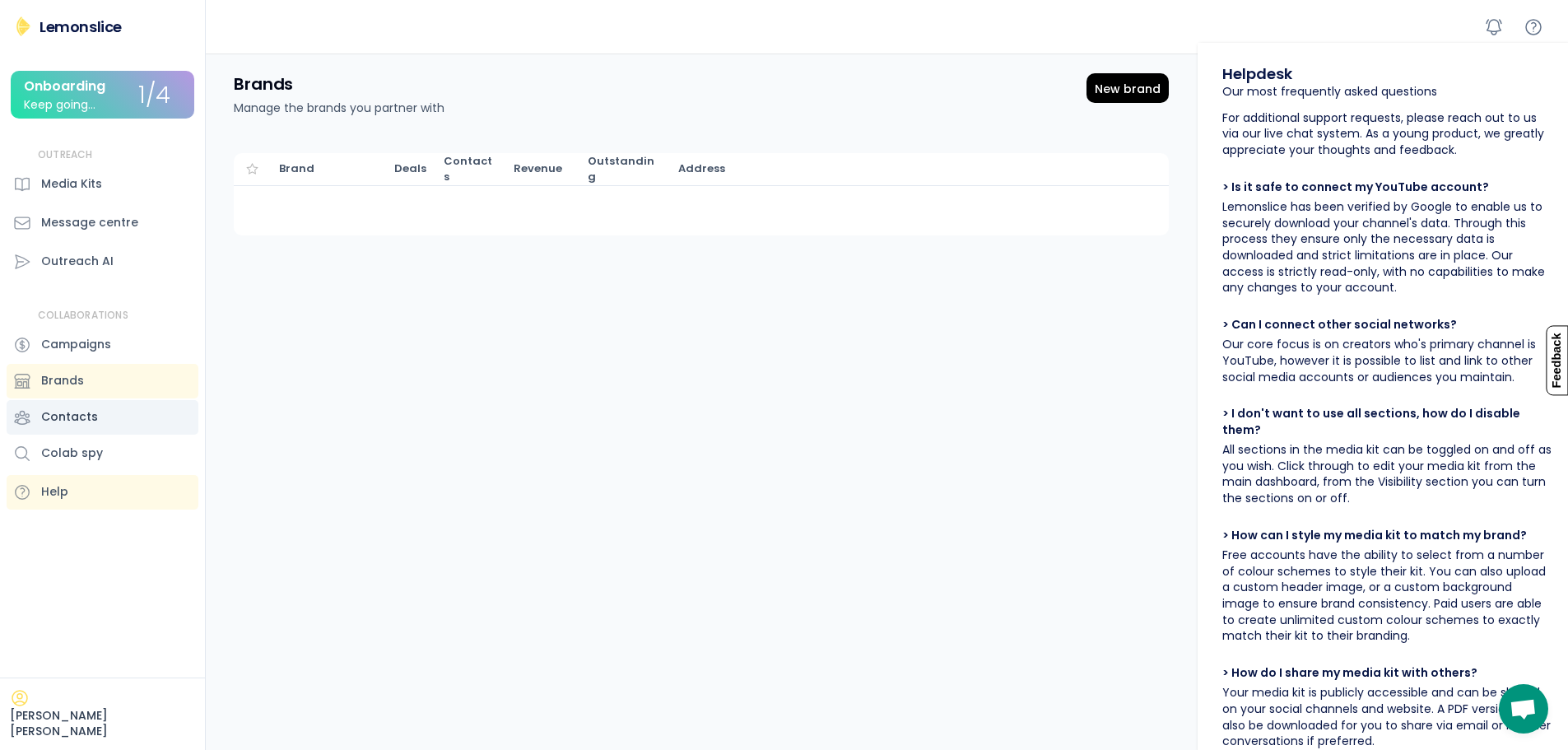
click at [88, 411] on div "Contacts" at bounding box center [69, 417] width 57 height 18
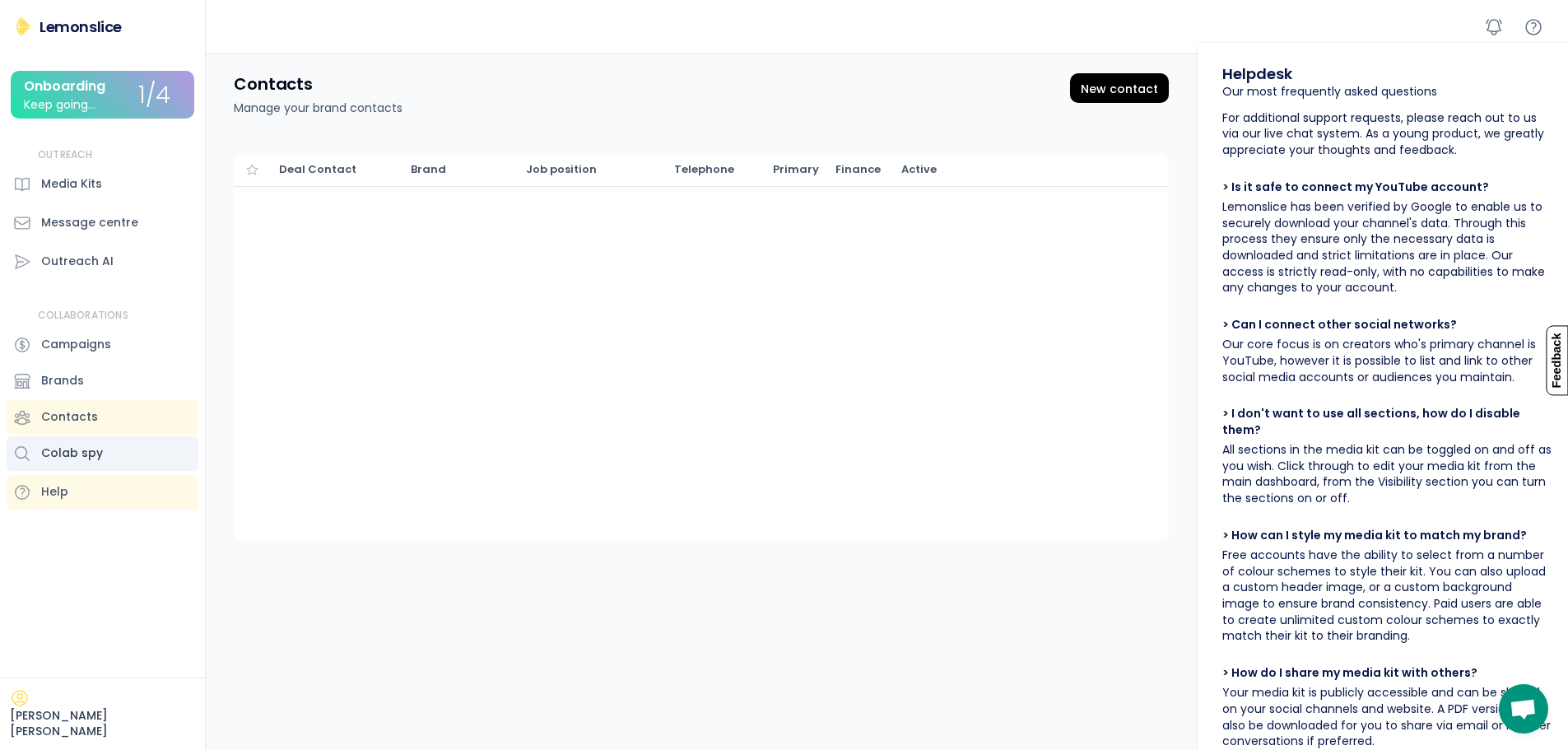
click at [75, 457] on div "Colab spy" at bounding box center [72, 454] width 61 height 18
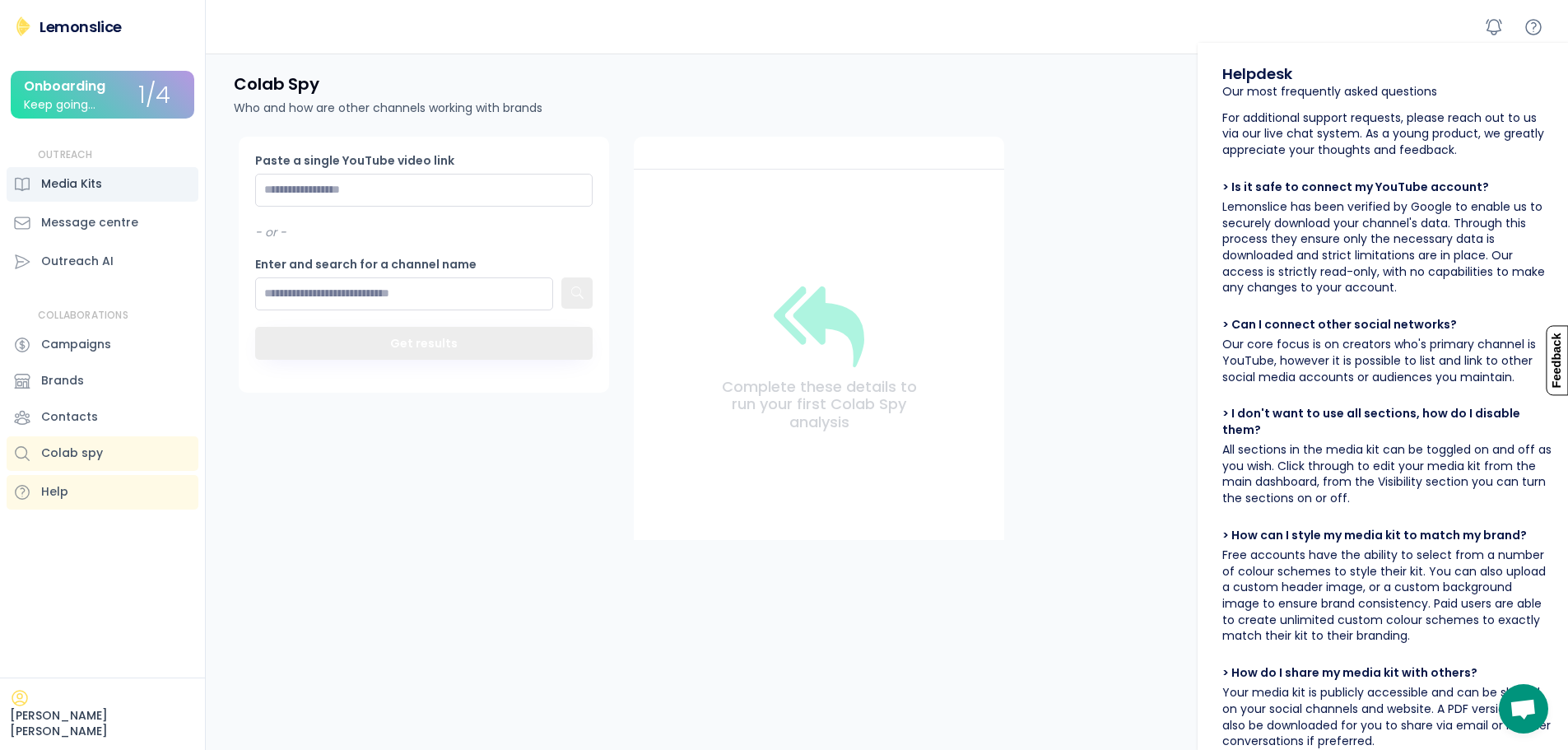
click at [80, 186] on div "Media Kits" at bounding box center [72, 184] width 61 height 18
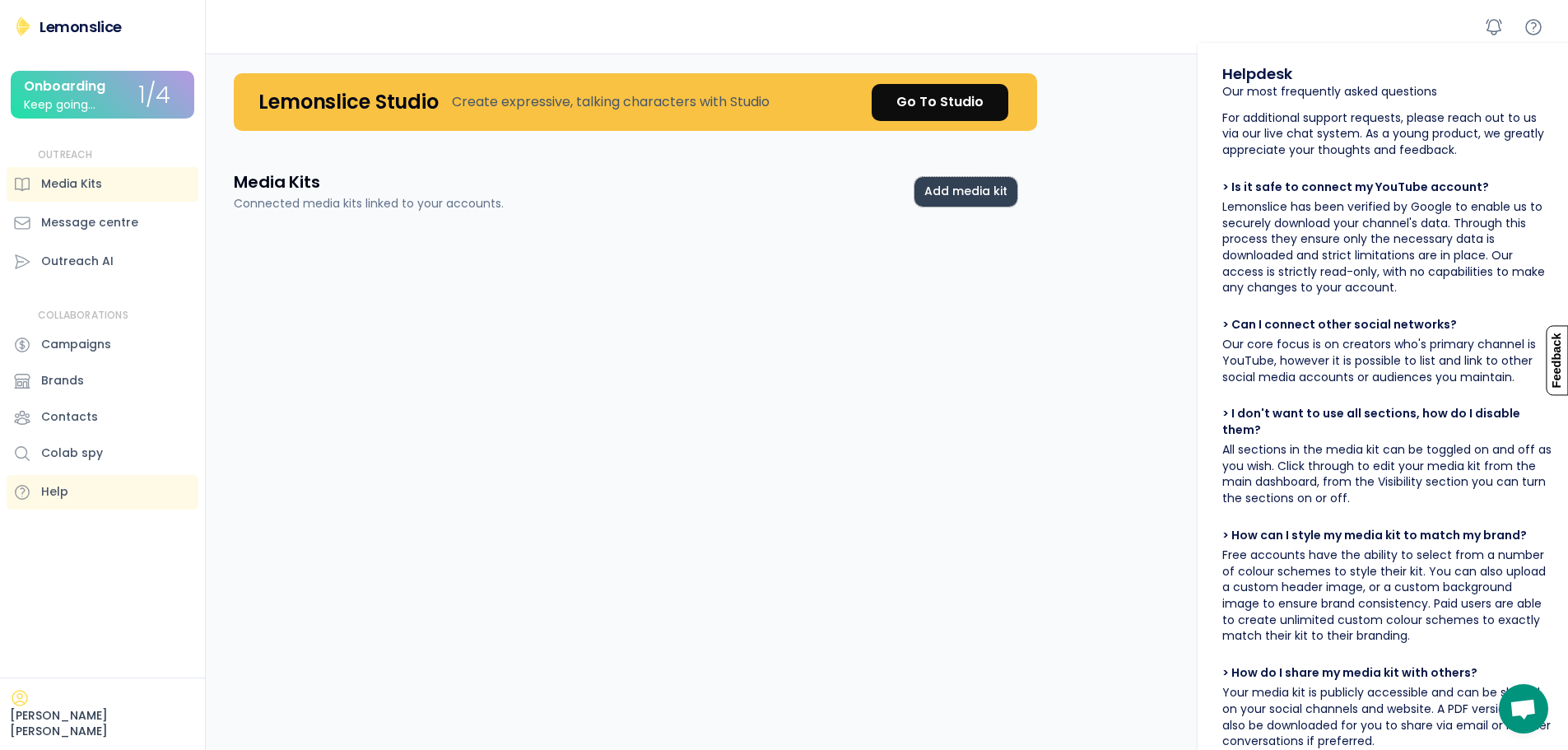
click at [976, 191] on button "Add media kit" at bounding box center [966, 192] width 103 height 30
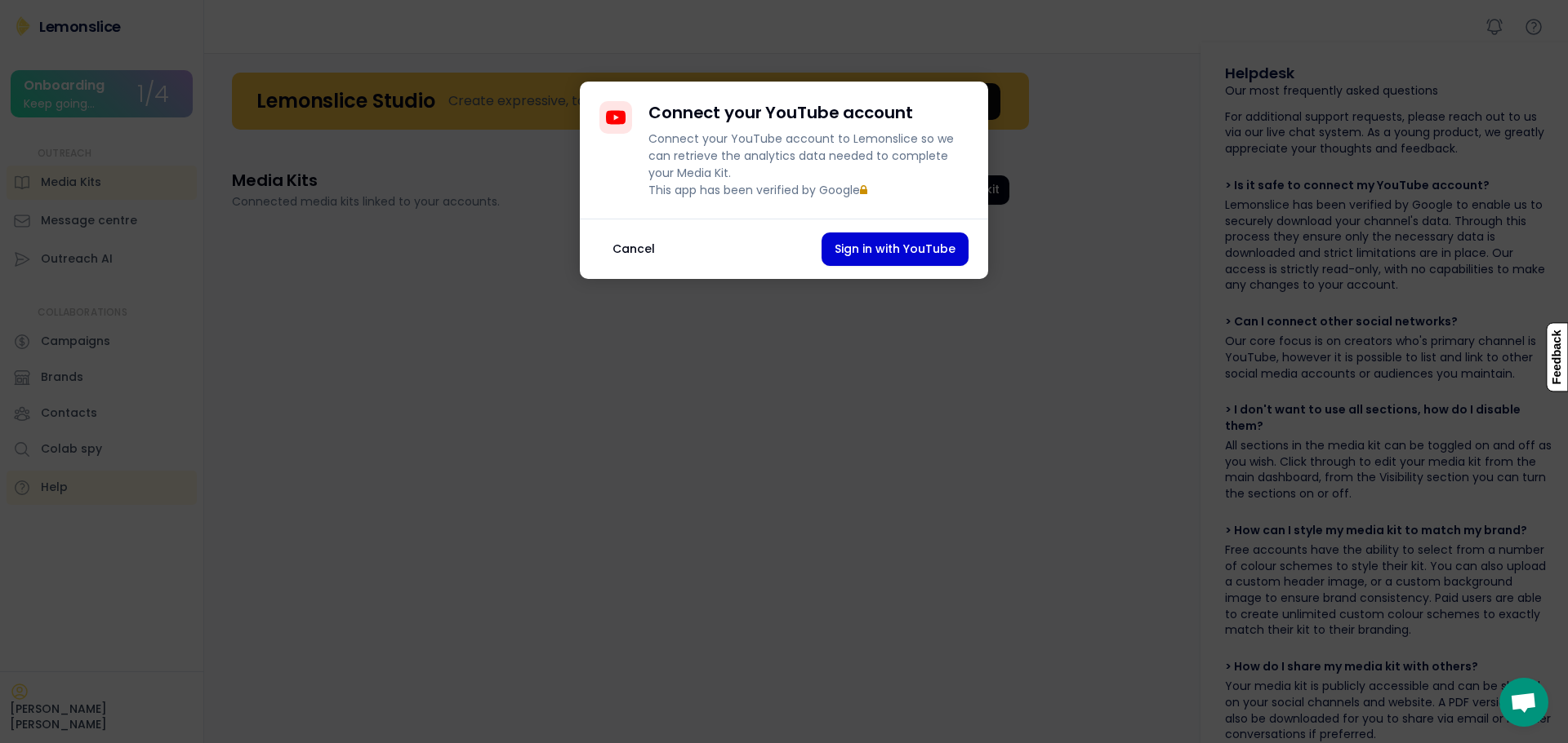
click at [635, 266] on button "Cancel" at bounding box center [633, 250] width 68 height 33
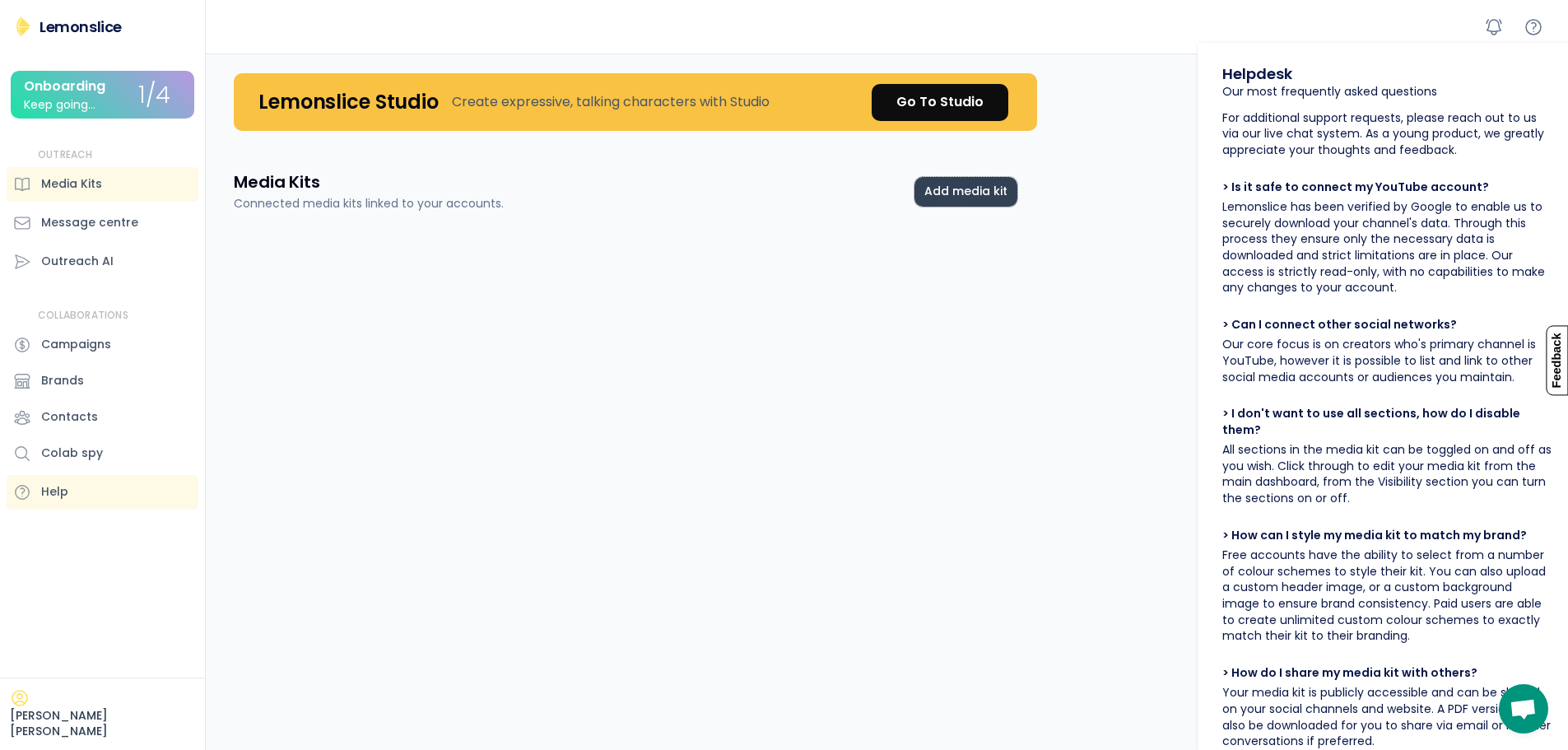
click at [973, 186] on button "Add media kit" at bounding box center [966, 192] width 103 height 30
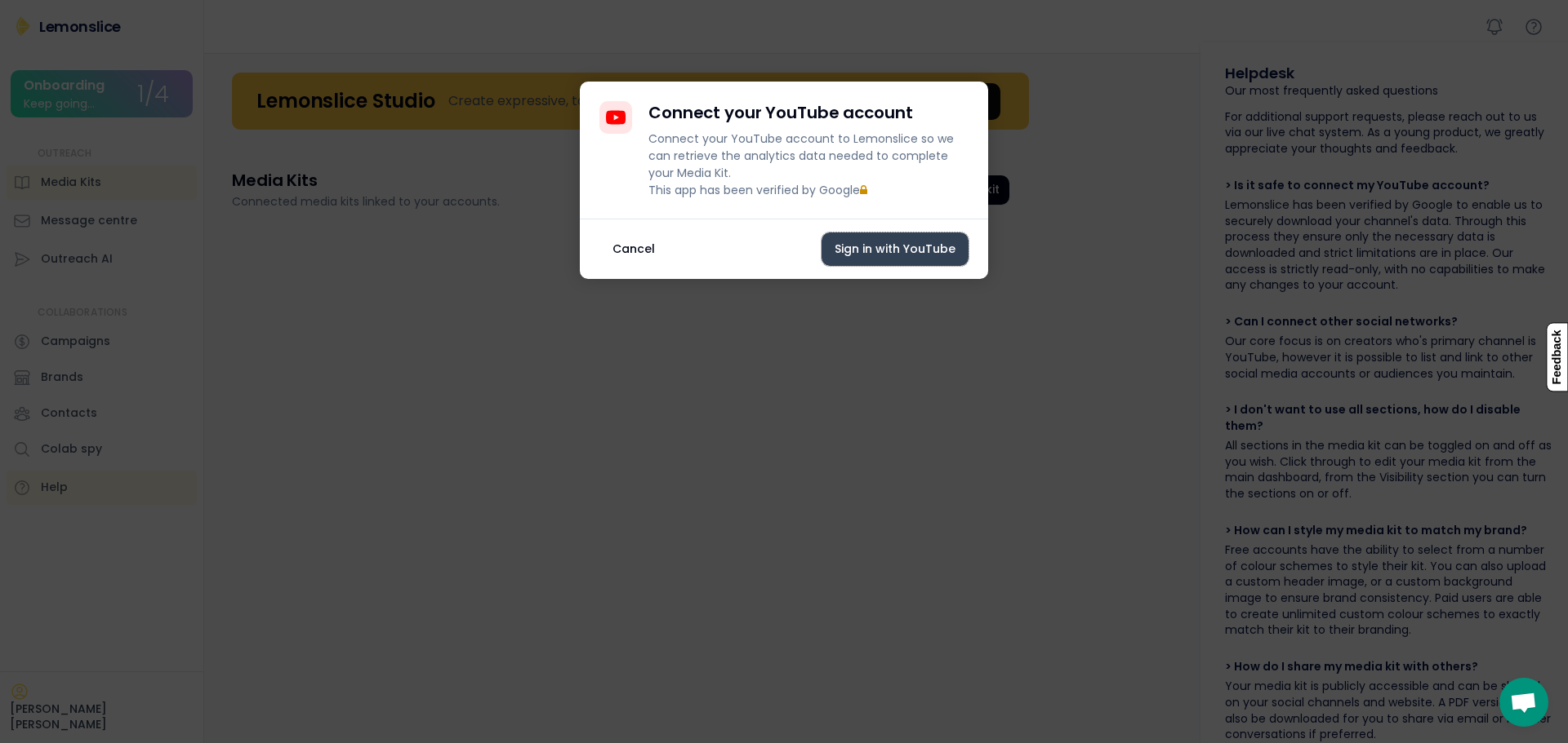
click at [901, 266] on button "Sign in with YouTube" at bounding box center [895, 250] width 147 height 33
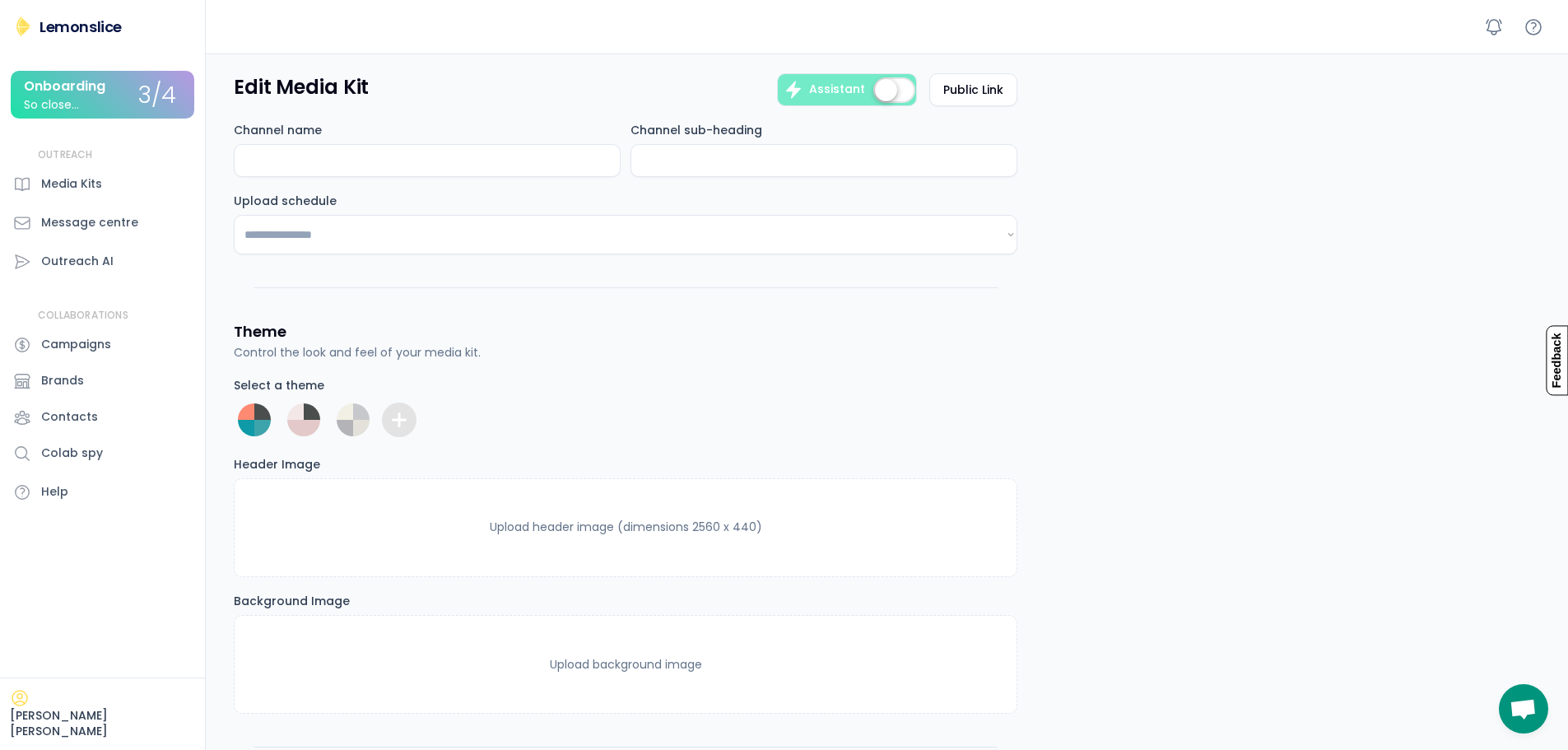
click at [256, 418] on div at bounding box center [263, 412] width 17 height 17
click at [255, 420] on div at bounding box center [263, 428] width 17 height 17
click at [333, 154] on input "input" at bounding box center [427, 160] width 387 height 33
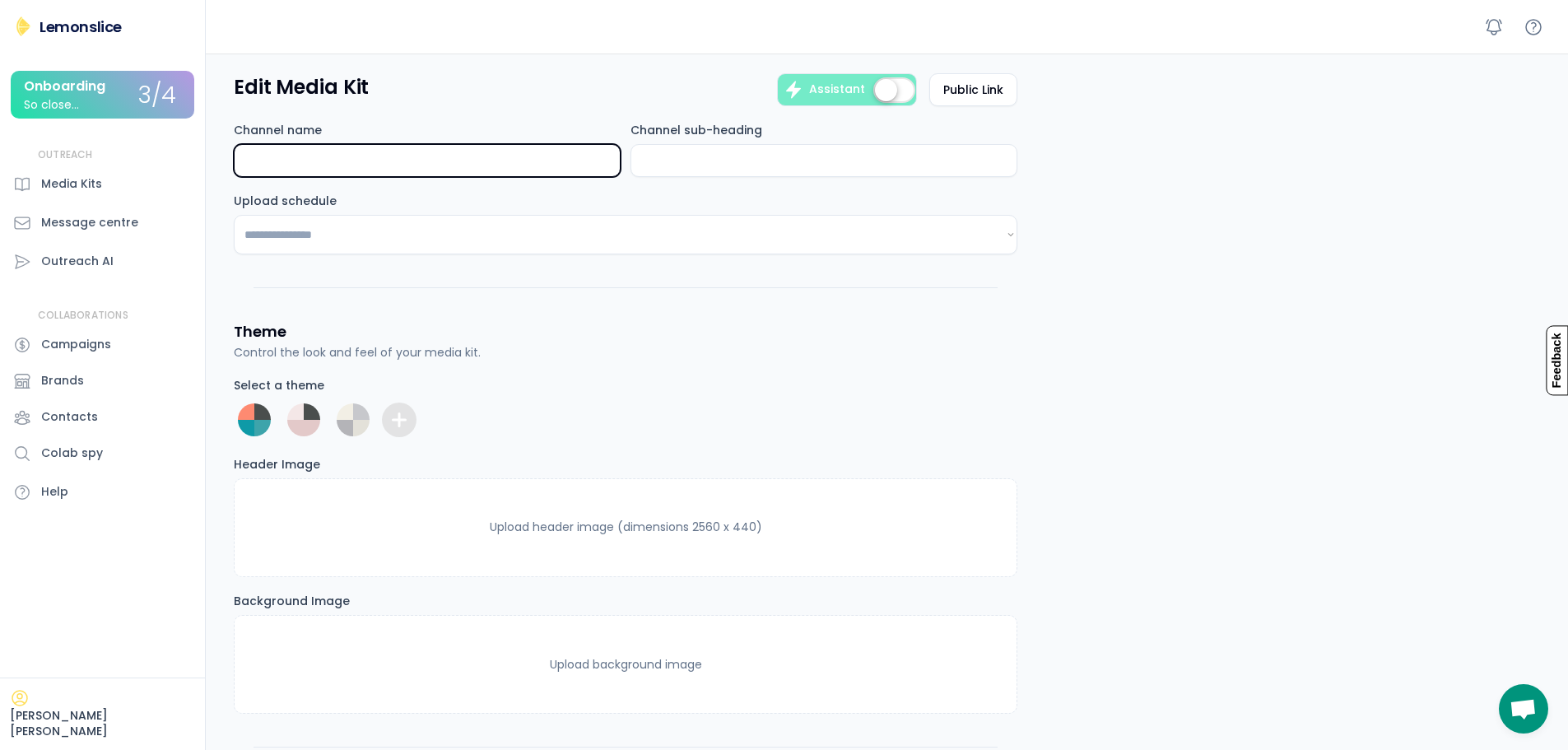
click at [659, 150] on input "input" at bounding box center [824, 160] width 387 height 33
click at [355, 159] on input "input" at bounding box center [427, 160] width 387 height 33
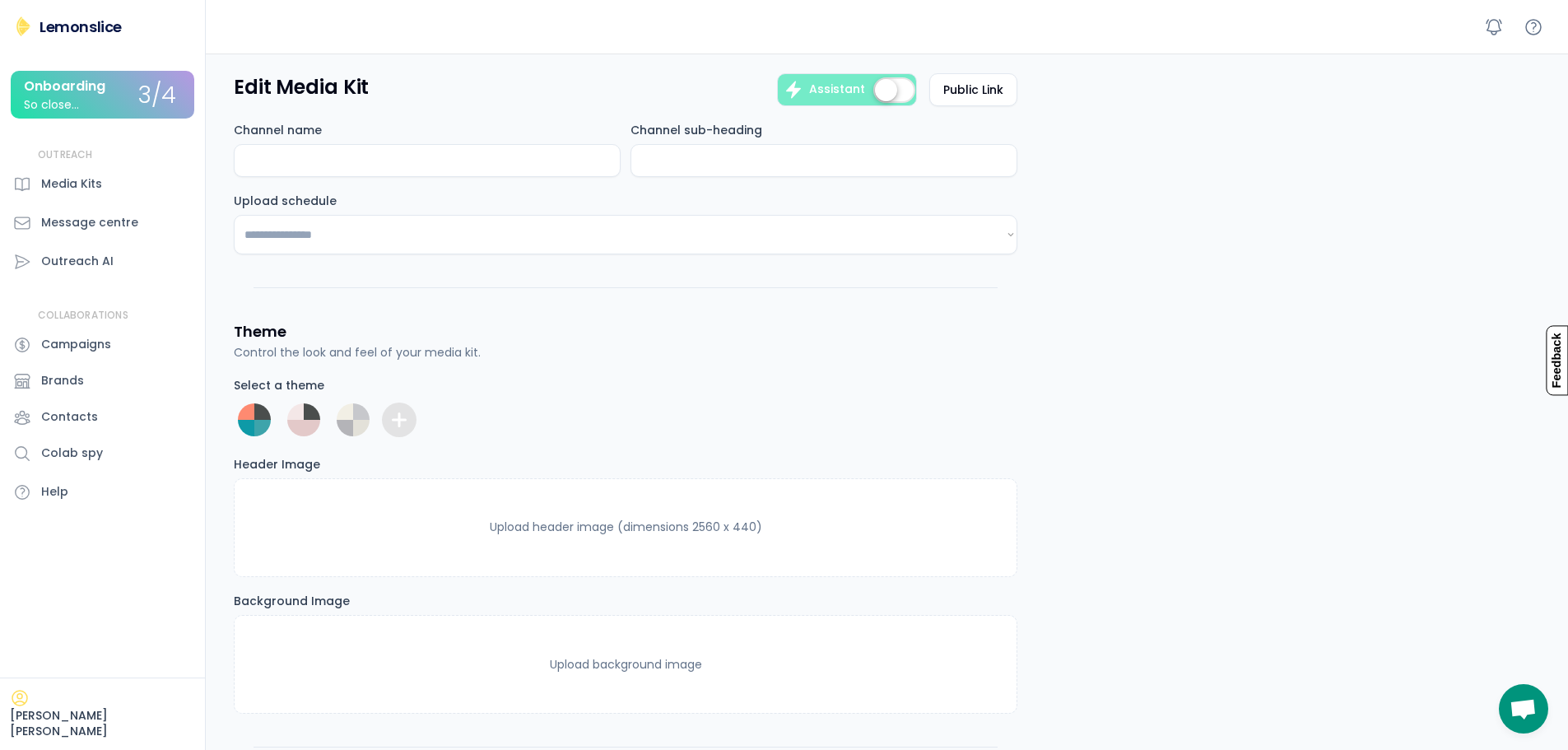
click at [887, 88] on label at bounding box center [895, 91] width 50 height 36
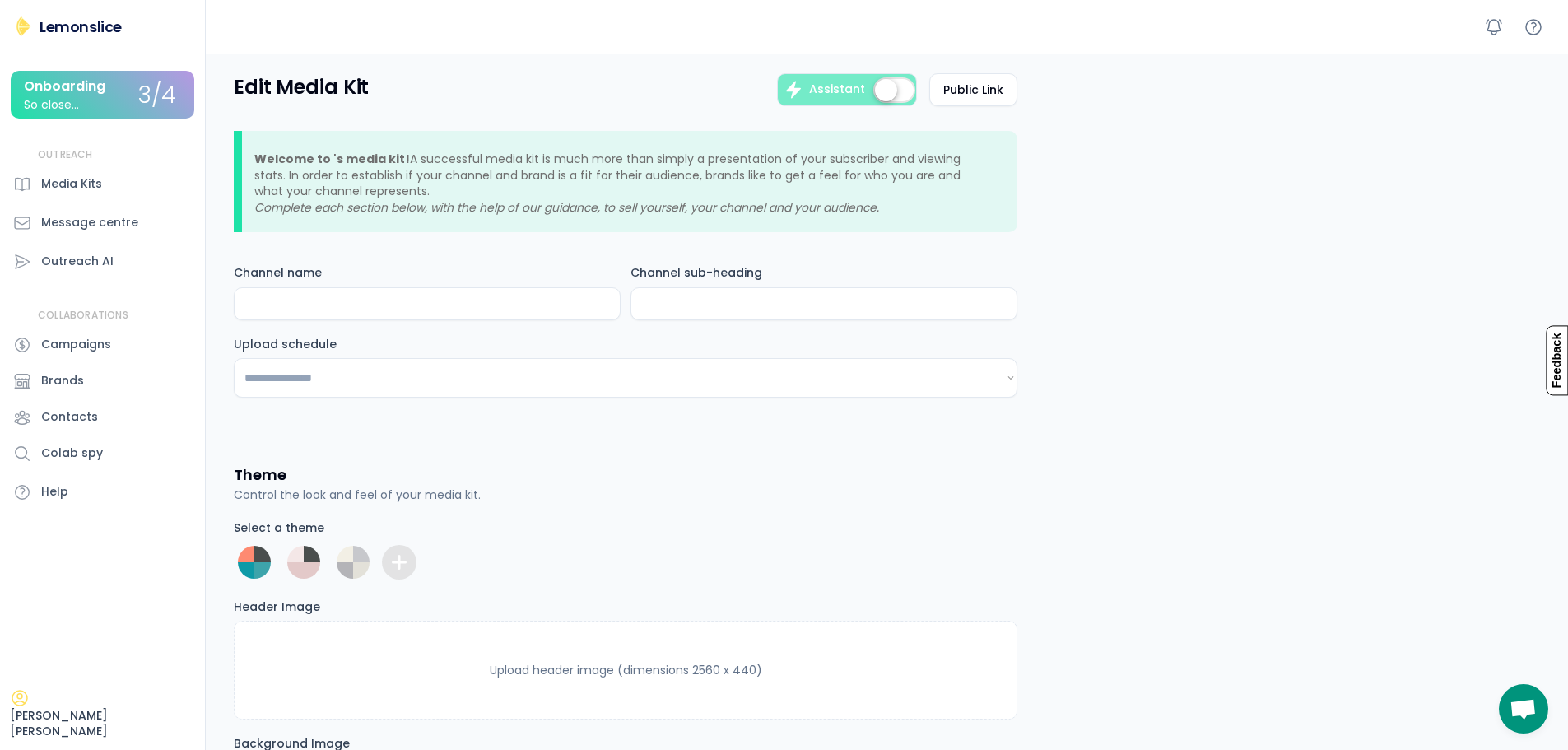
click at [889, 88] on label at bounding box center [895, 91] width 50 height 36
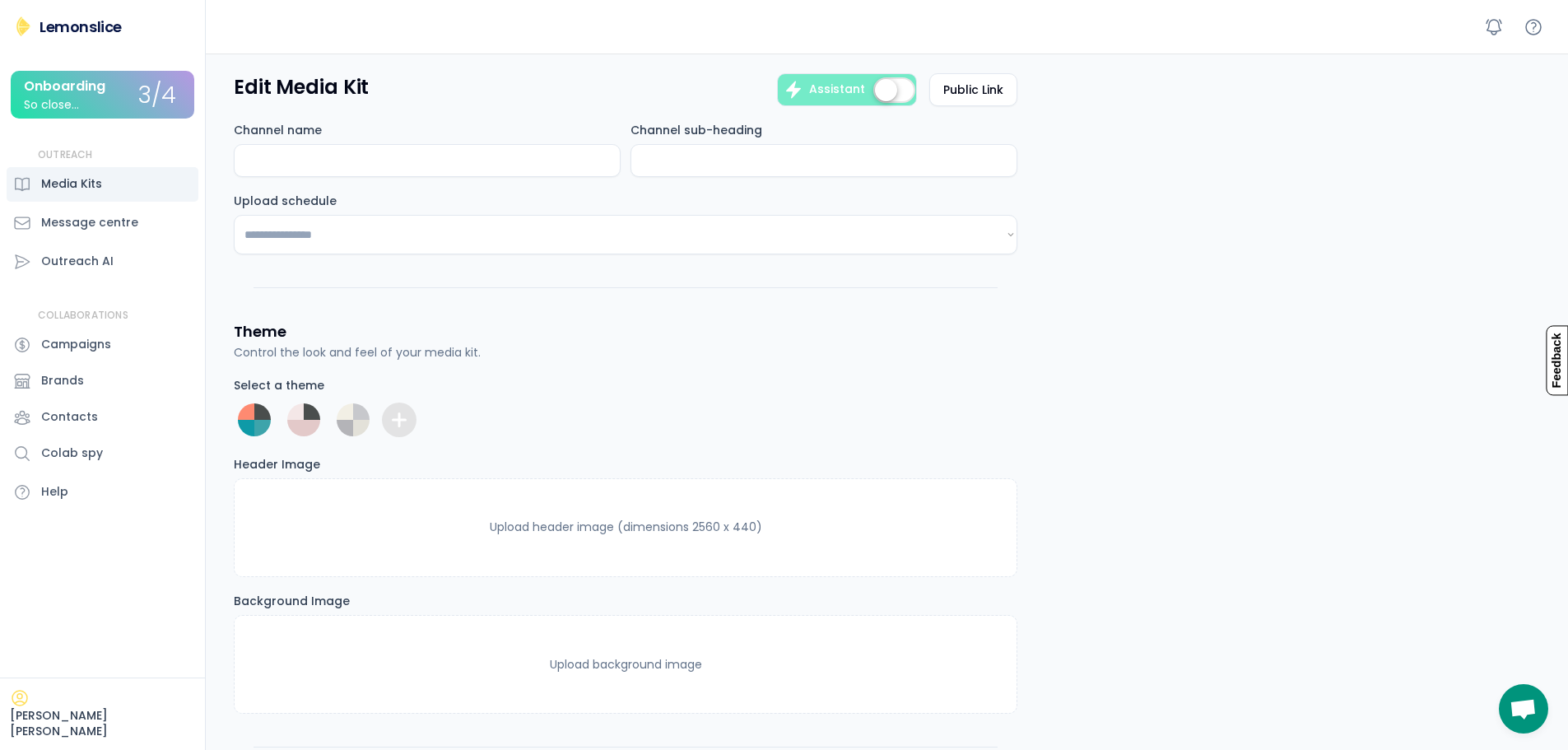
click at [77, 180] on div "Media Kits" at bounding box center [72, 184] width 61 height 18
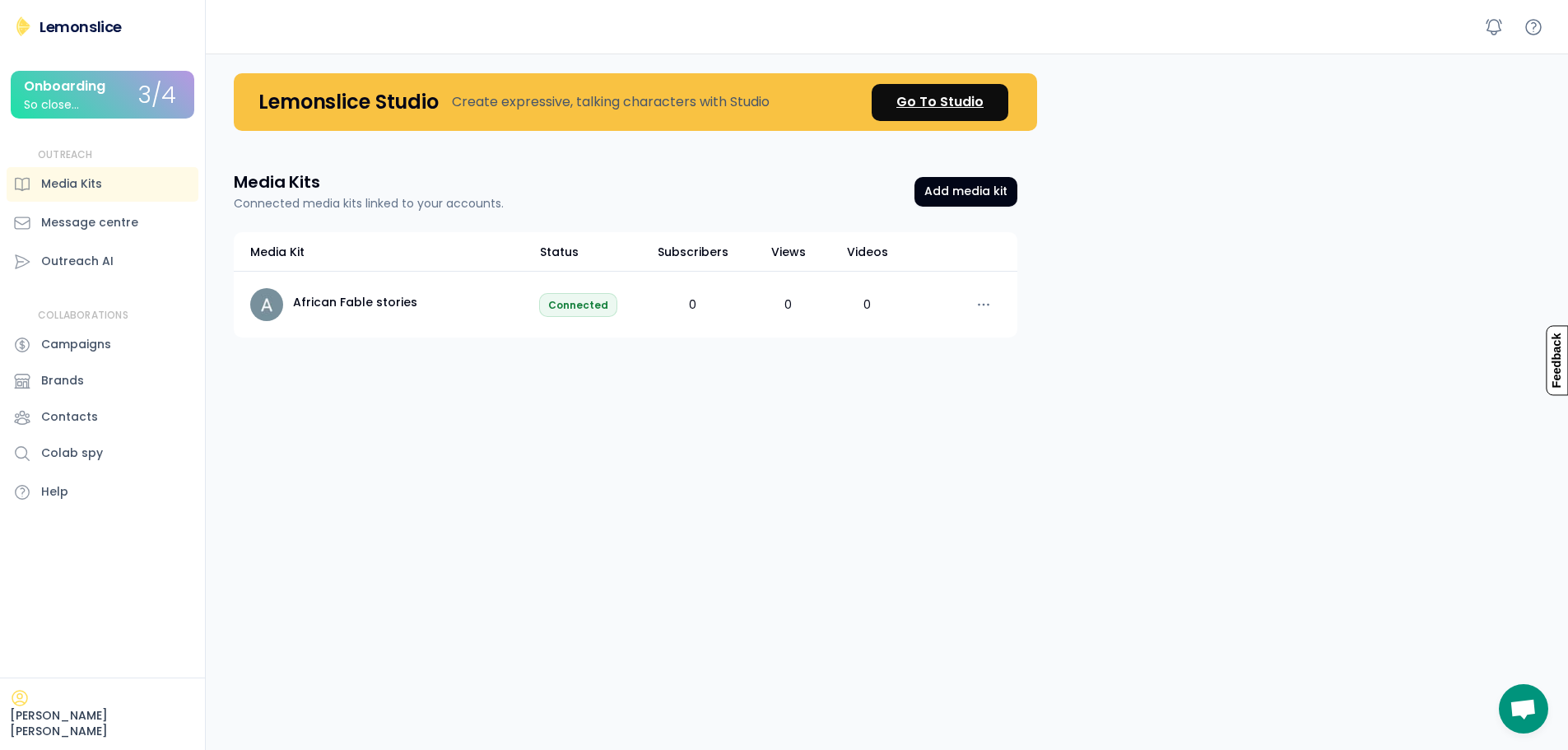
click at [941, 96] on div "Go To Studio" at bounding box center [940, 101] width 87 height 20
